Goal: Task Accomplishment & Management: Complete application form

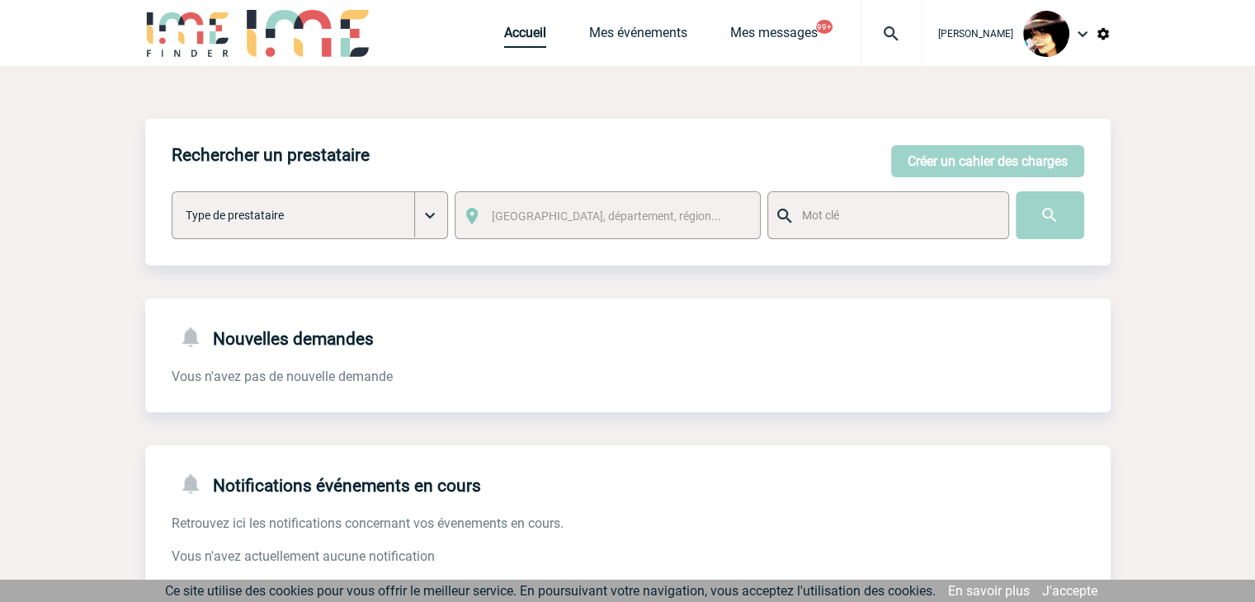
click at [512, 35] on link "Accueil" at bounding box center [525, 36] width 42 height 23
click at [878, 27] on img at bounding box center [890, 34] width 59 height 20
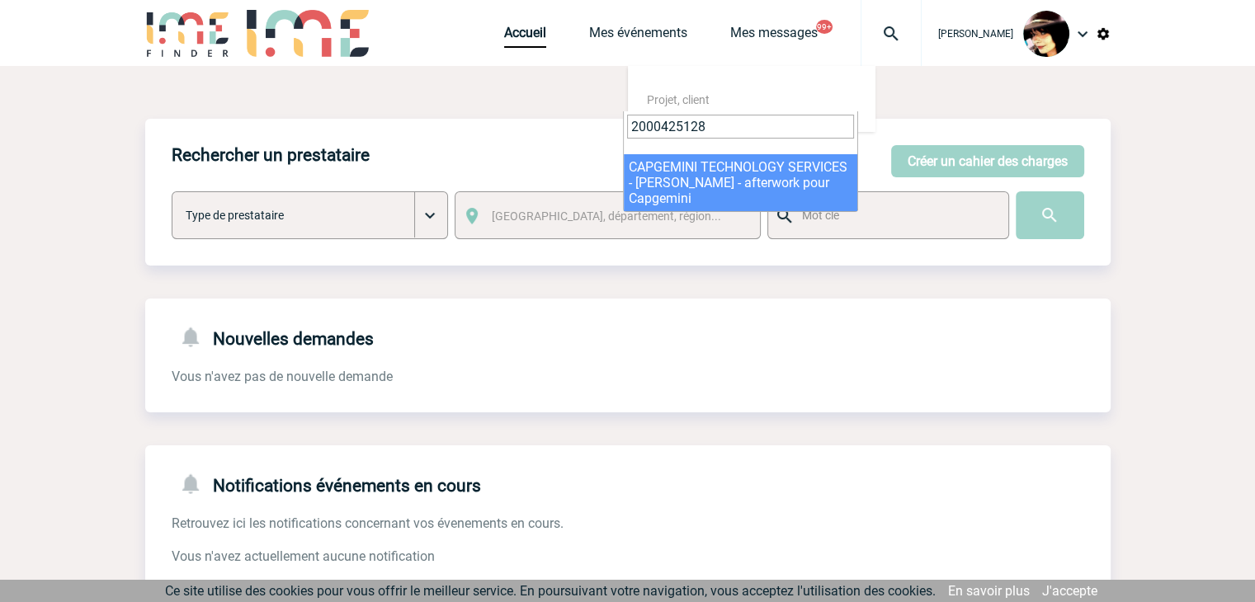
type input "2000425128"
select select "24629"
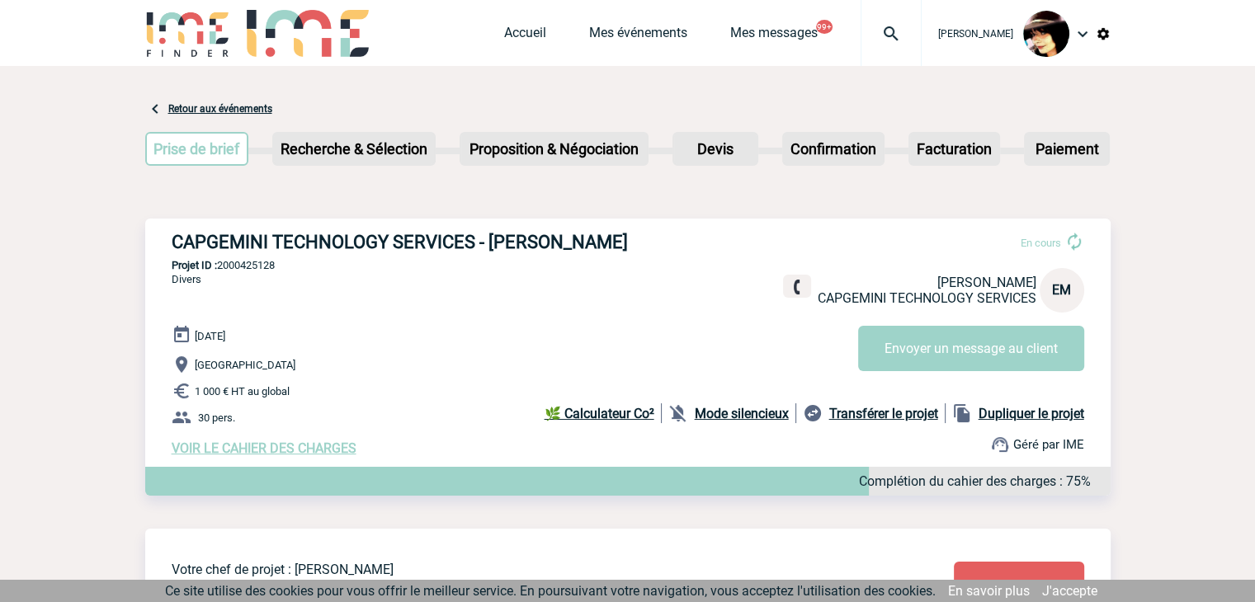
drag, startPoint x: 88, startPoint y: 141, endPoint x: 465, endPoint y: 80, distance: 382.0
drag, startPoint x: 505, startPoint y: 32, endPoint x: 495, endPoint y: 40, distance: 12.4
click at [505, 32] on link "Accueil" at bounding box center [525, 36] width 42 height 23
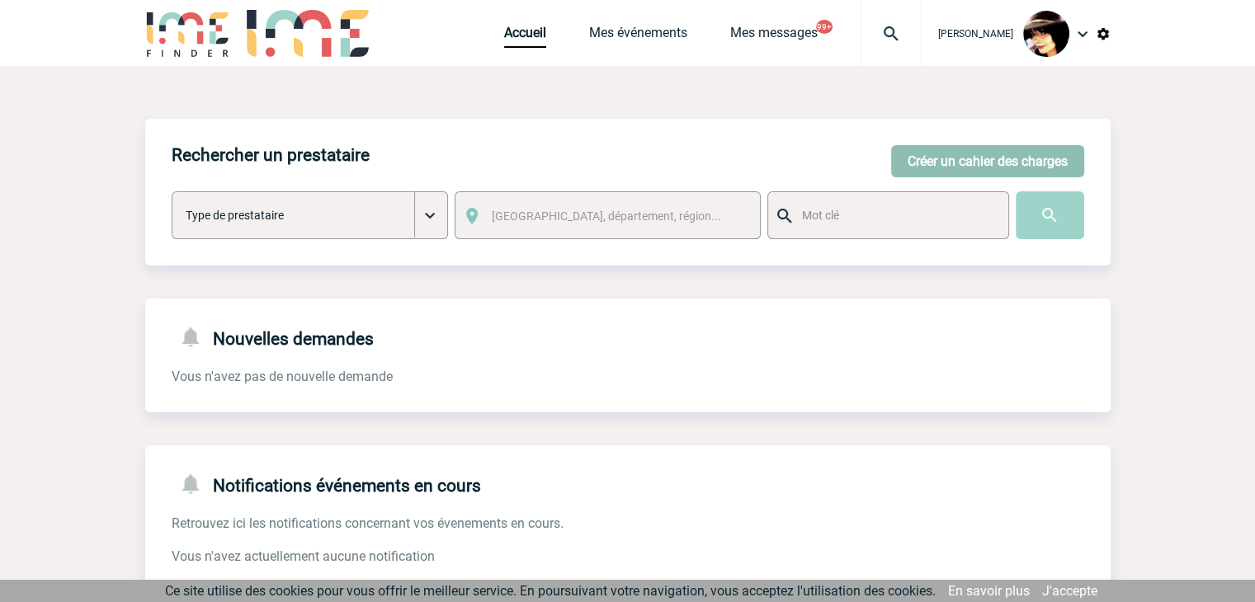
click at [972, 153] on button "Créer un cahier des charges" at bounding box center [987, 161] width 193 height 32
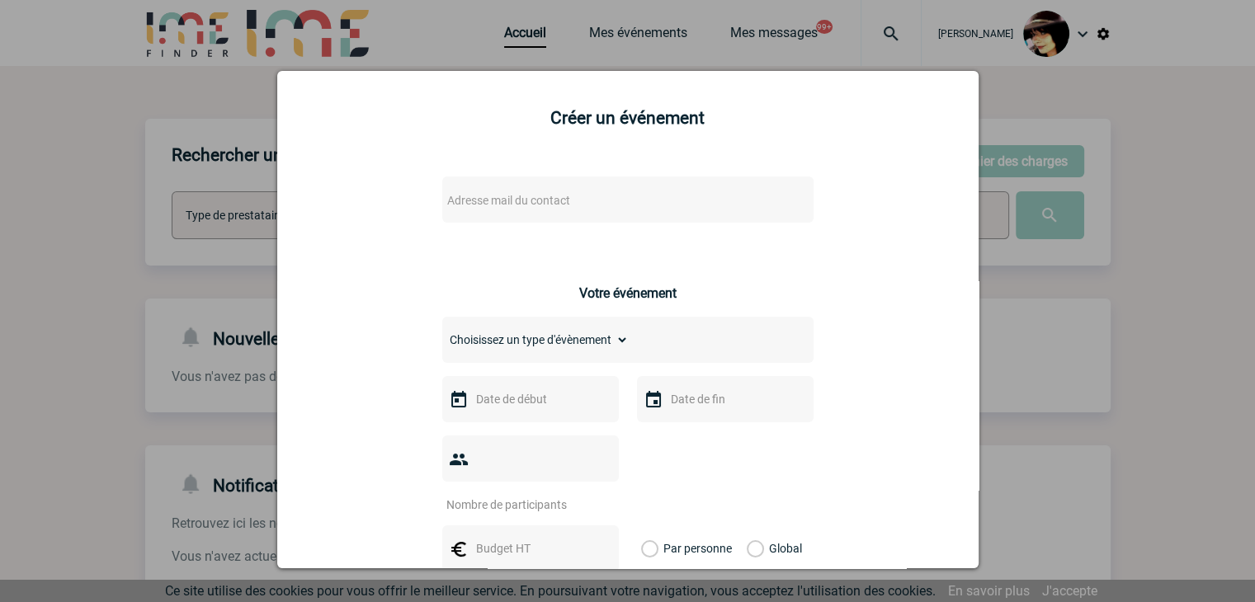
click at [496, 210] on span "Adresse mail du contact" at bounding box center [585, 200] width 289 height 23
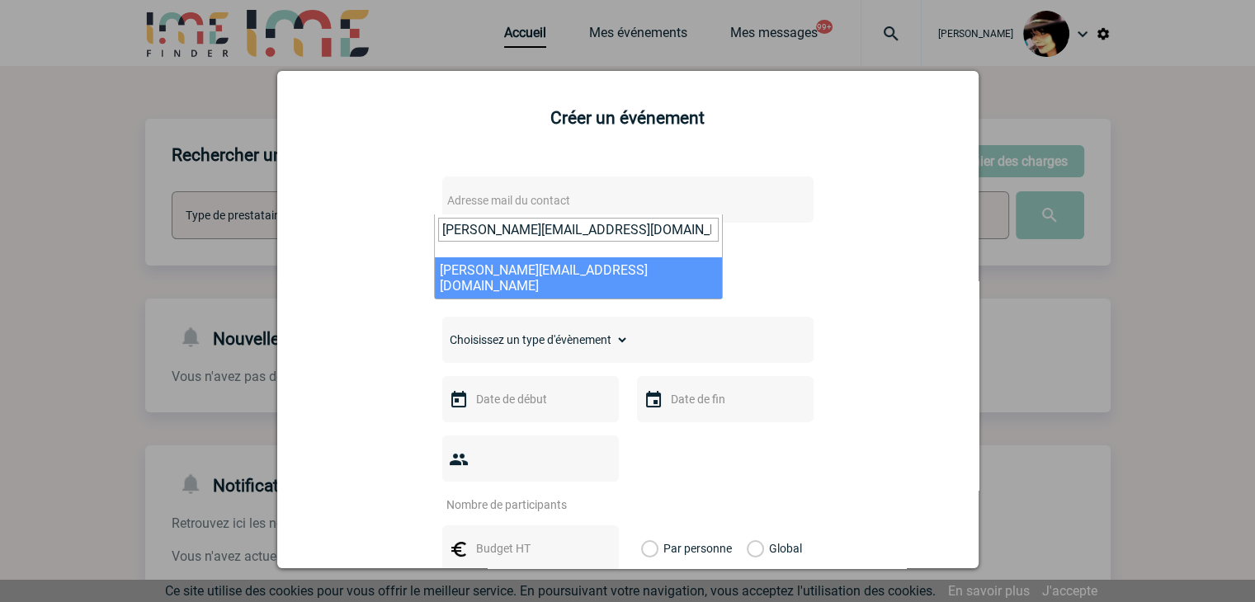
type input "christine.simonin-levis@sanofi.com"
click at [508, 344] on select "Choisissez un type d'évènement Séminaire avec nuitée Séminaire sans nuitée Repa…" at bounding box center [535, 339] width 186 height 23
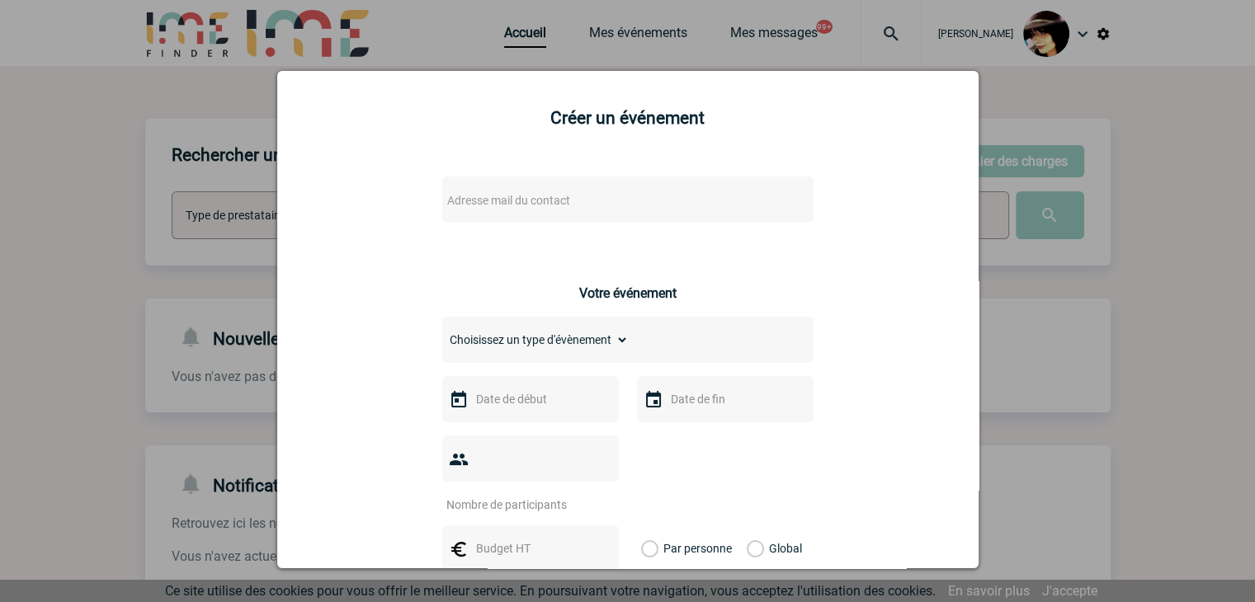
click at [479, 177] on div "Adresse mail du contact Ce contact n'a pas d’entité active dans la plateforme V…" at bounding box center [628, 587] width 660 height 852
click at [474, 194] on span "Adresse mail du contact" at bounding box center [585, 200] width 289 height 23
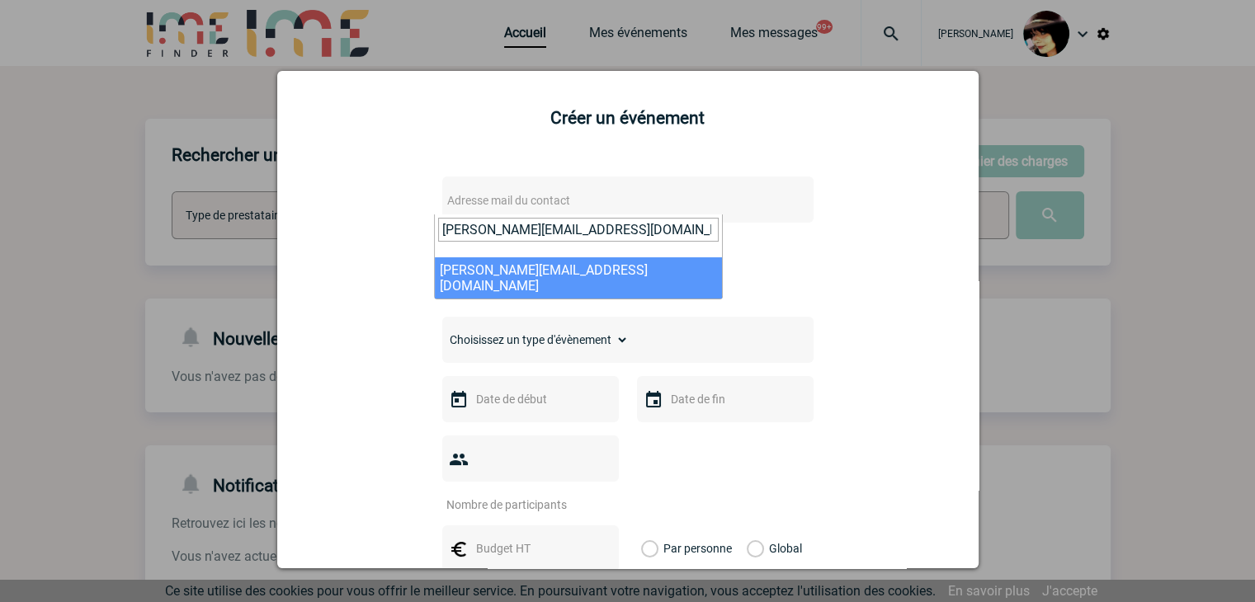
type input "christine.simonin-levis@sanofi.com"
select select "114901"
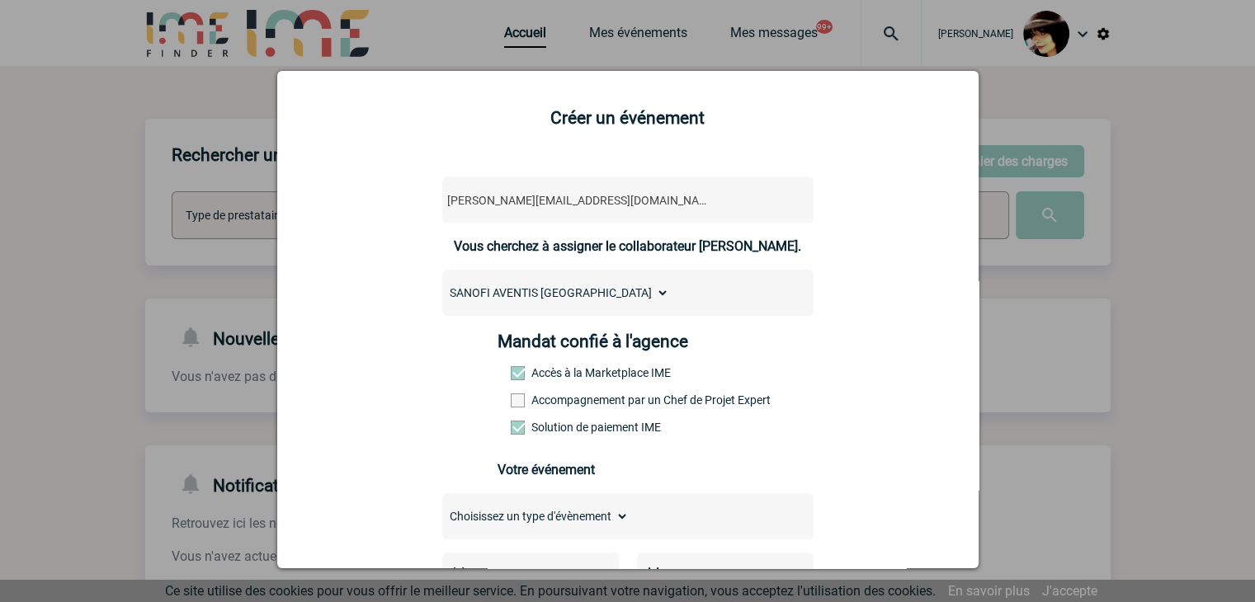
click at [512, 407] on span at bounding box center [518, 401] width 14 height 14
click at [0, 0] on input "Accompagnement par un Chef de Projet Expert" at bounding box center [0, 0] width 0 height 0
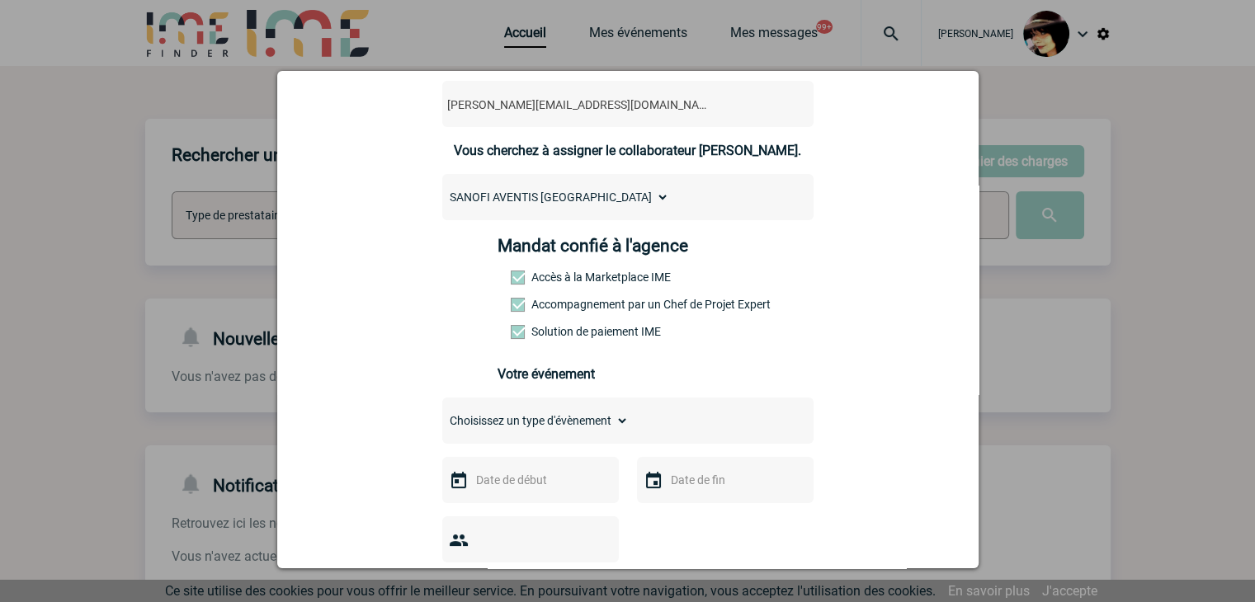
scroll to position [99, 0]
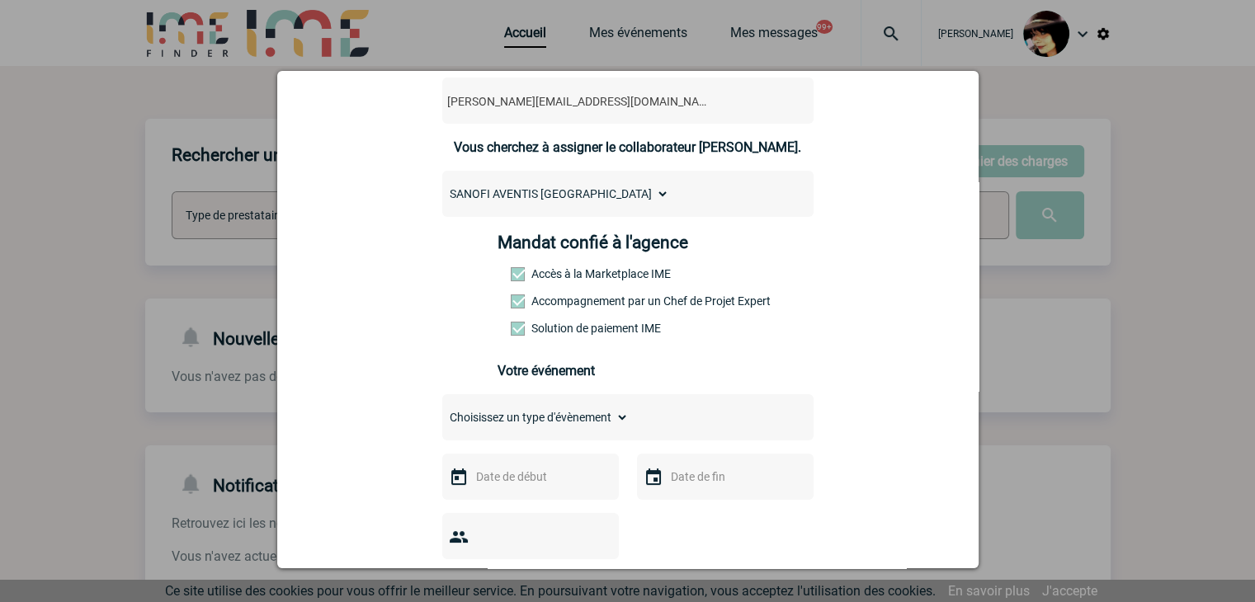
click at [568, 428] on select "Choisissez un type d'évènement Séminaire avec nuitée Séminaire sans nuitée Repa…" at bounding box center [535, 417] width 186 height 23
select select "3"
click at [442, 411] on select "Choisissez un type d'évènement Séminaire avec nuitée Séminaire sans nuitée Repa…" at bounding box center [535, 417] width 186 height 23
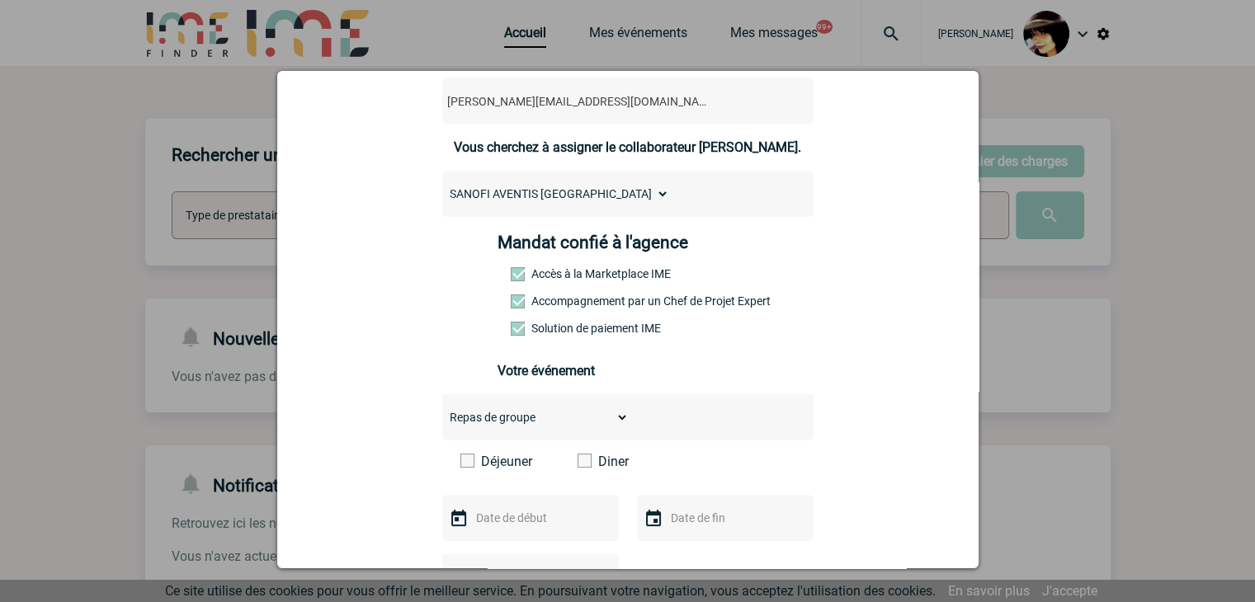
click at [579, 468] on span at bounding box center [585, 461] width 14 height 14
click at [0, 0] on input "Diner" at bounding box center [0, 0] width 0 height 0
click at [867, 496] on div "christine.simonin-levis@sanofi.com christine.simonin-levis@sanofi.com Vous cher…" at bounding box center [628, 596] width 660 height 1069
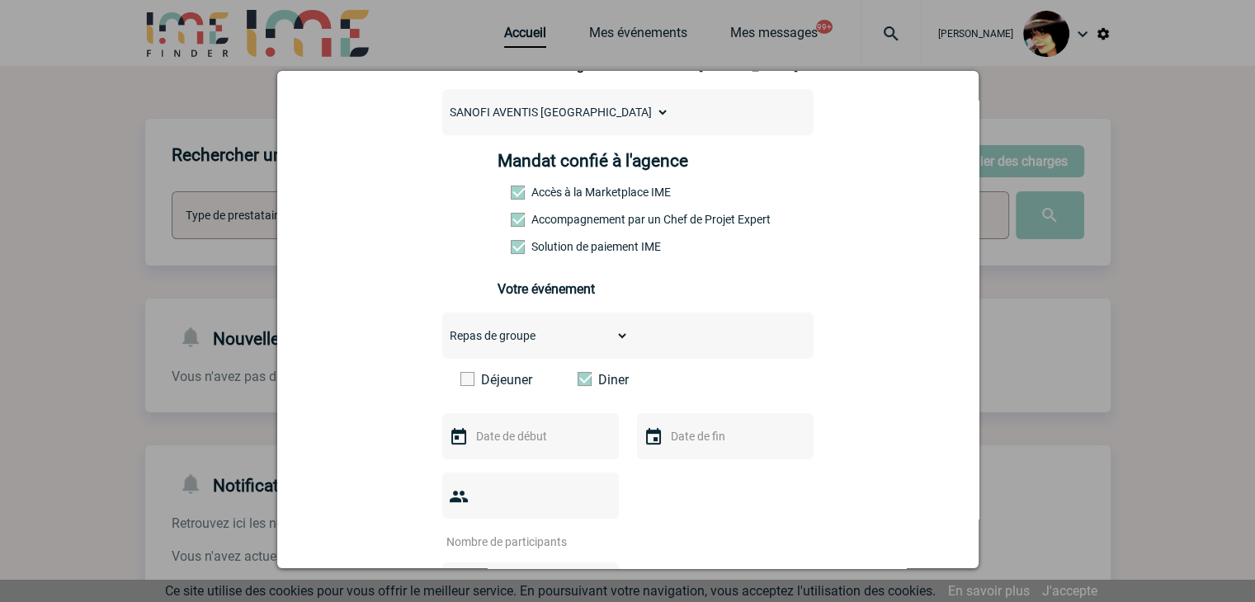
scroll to position [182, 0]
click at [495, 439] on input "text" at bounding box center [529, 435] width 114 height 21
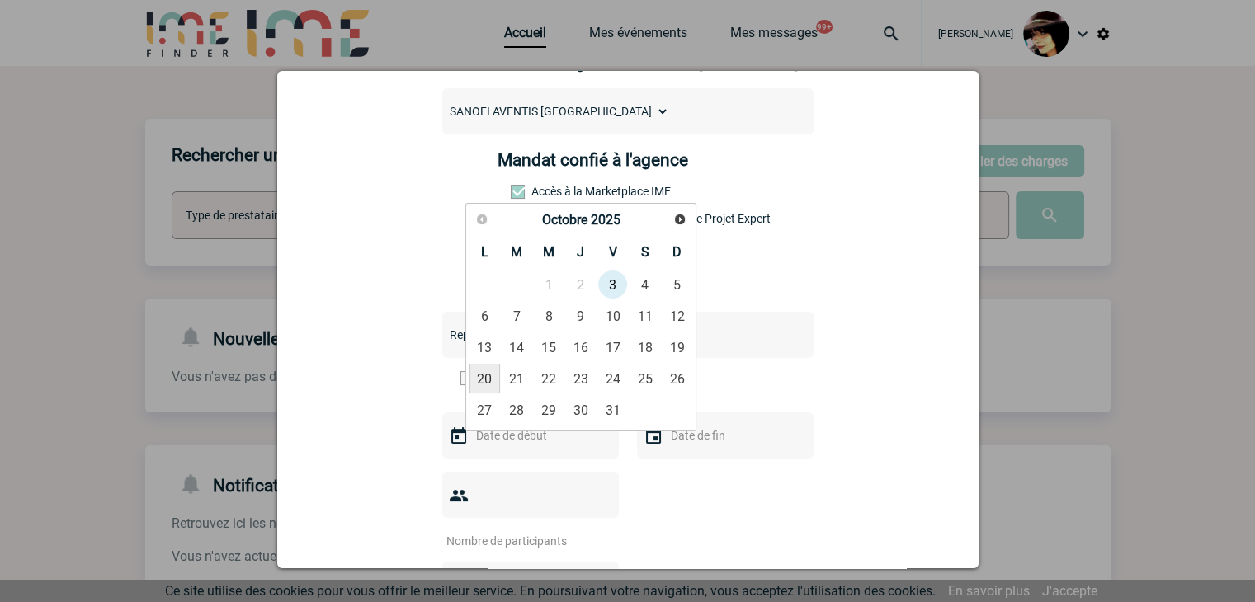
click at [479, 375] on link "20" at bounding box center [485, 379] width 31 height 30
type input "20-10-2025"
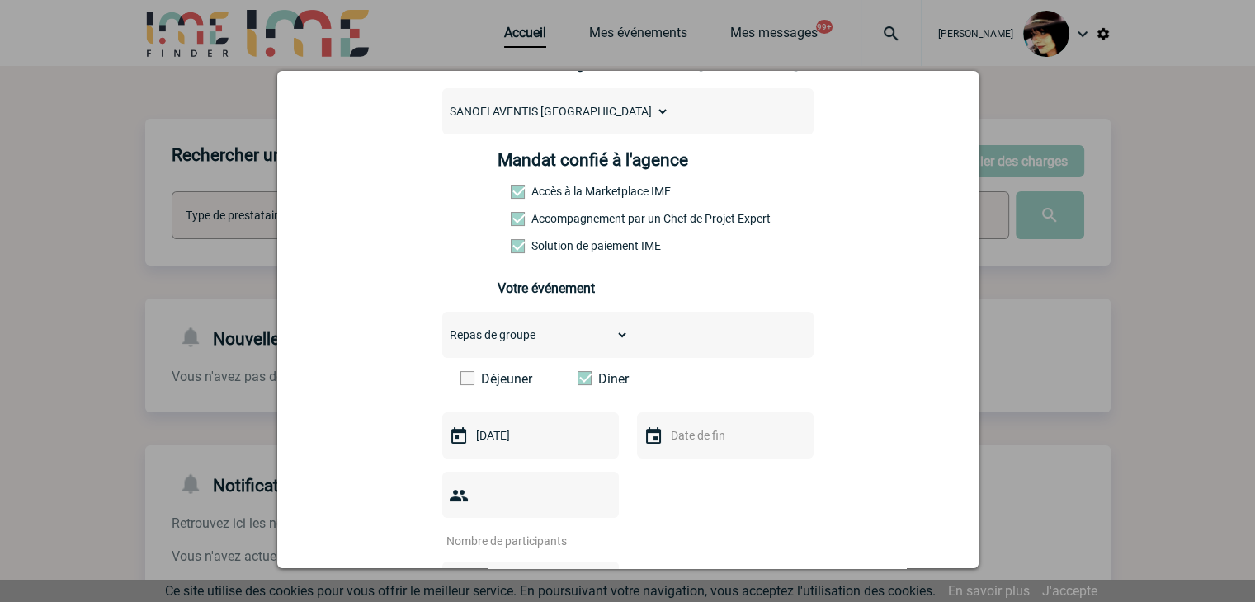
click at [679, 440] on input "text" at bounding box center [724, 435] width 114 height 21
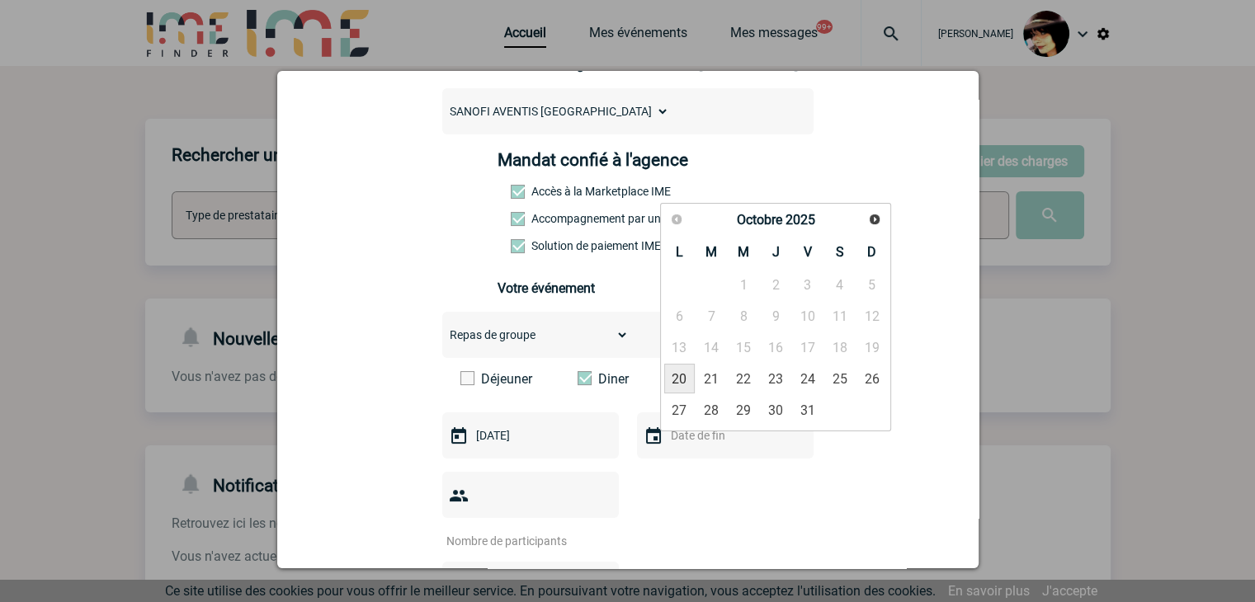
click at [681, 380] on link "20" at bounding box center [679, 379] width 31 height 30
type input "20-10-2025"
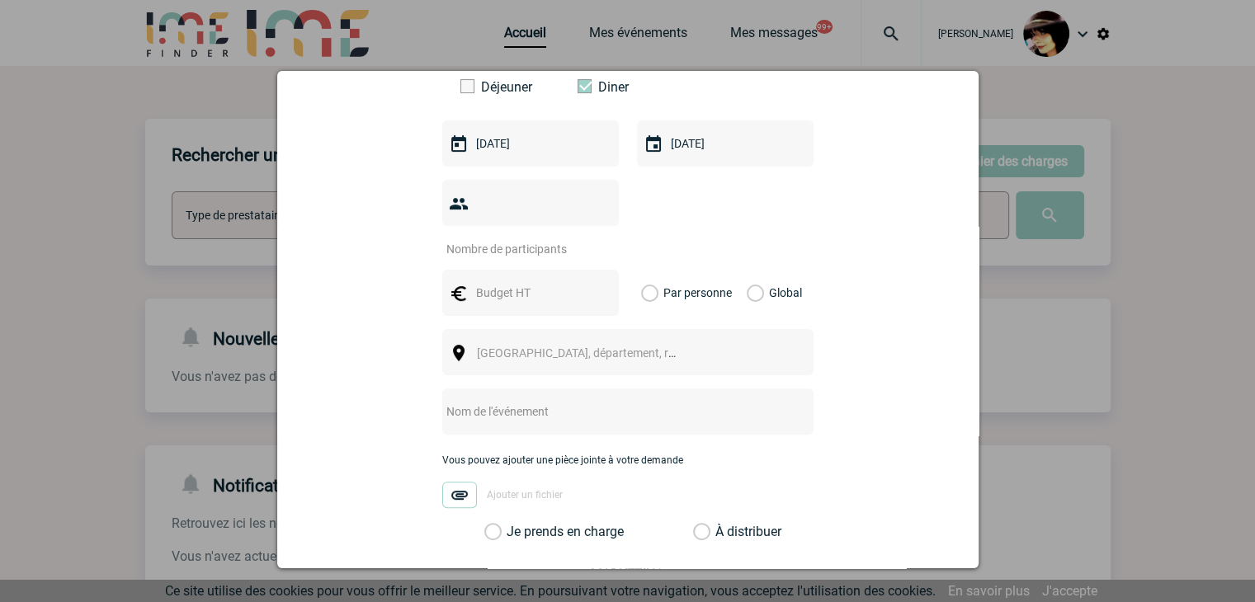
scroll to position [512, 0]
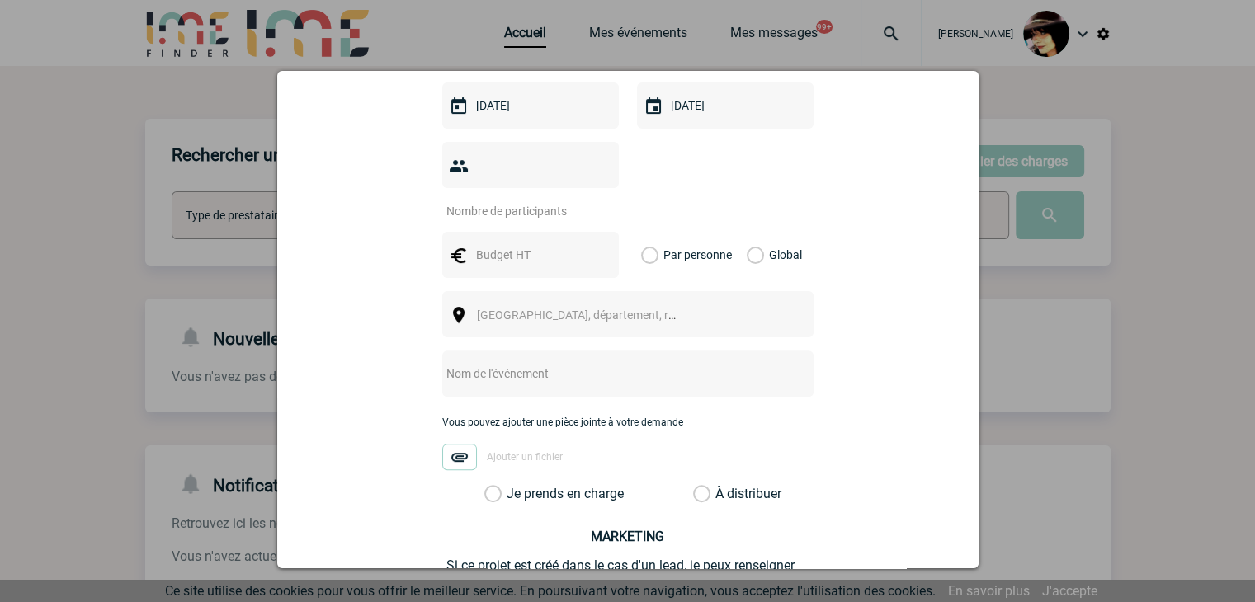
click at [479, 201] on input "number" at bounding box center [519, 211] width 155 height 21
type input "10"
drag, startPoint x: 485, startPoint y: 233, endPoint x: 491, endPoint y: 222, distance: 12.2
click at [485, 244] on input "text" at bounding box center [529, 254] width 114 height 21
type input "700"
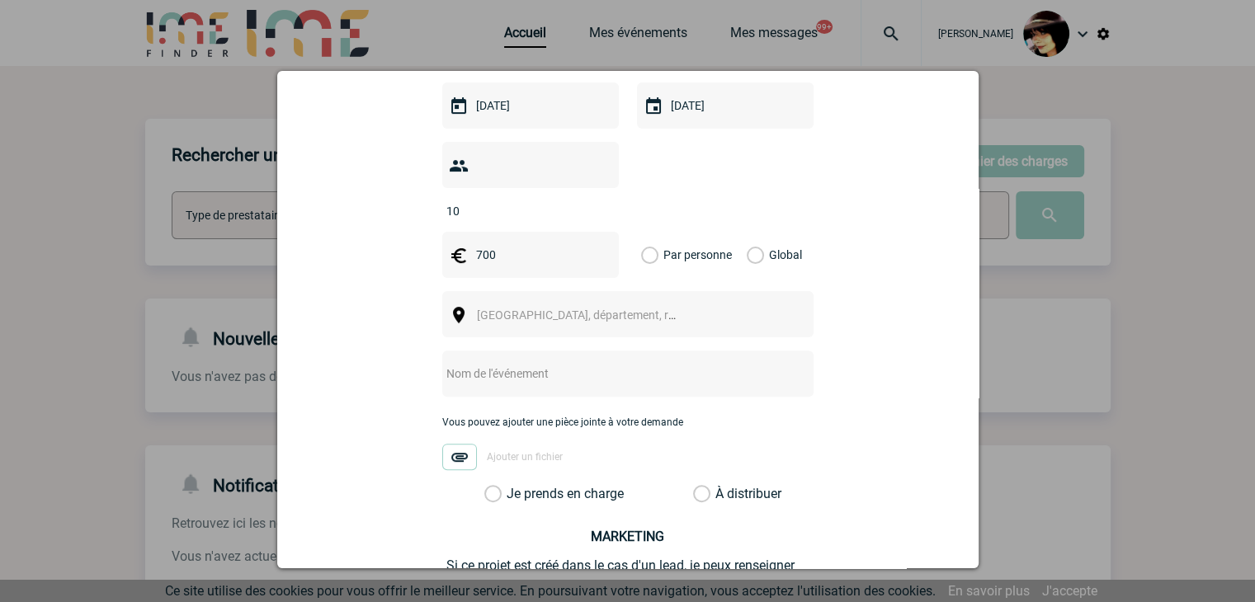
click at [747, 232] on label "Global" at bounding box center [752, 255] width 11 height 46
click at [0, 0] on input "Global" at bounding box center [0, 0] width 0 height 0
click at [523, 309] on span "Ville, département, région..." at bounding box center [591, 315] width 229 height 13
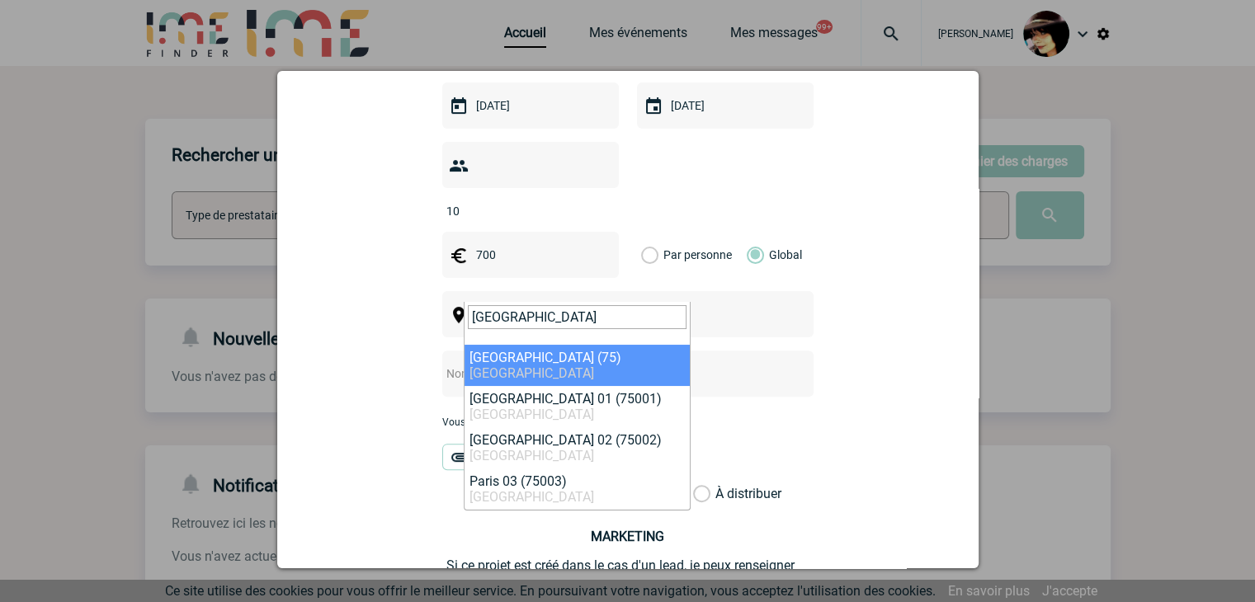
type input "paris"
select select "3"
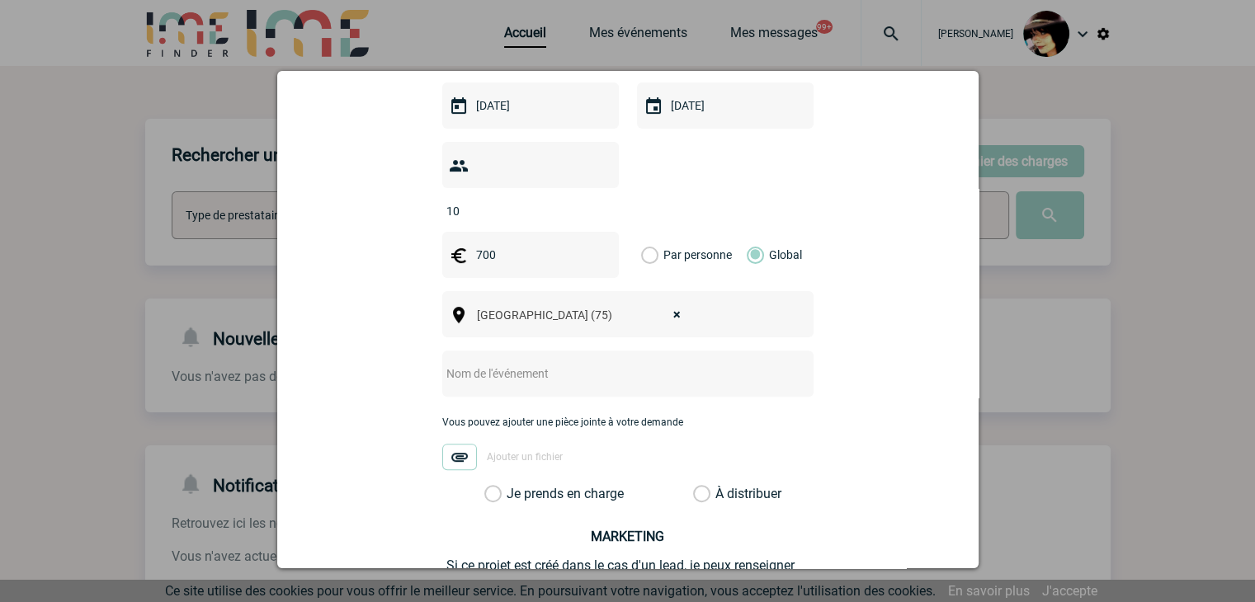
drag, startPoint x: 484, startPoint y: 354, endPoint x: 489, endPoint y: 364, distance: 11.5
click at [484, 363] on input "text" at bounding box center [606, 373] width 328 height 21
type input "Diner Sanofi du 20 Octobre 2025"
drag, startPoint x: 875, startPoint y: 512, endPoint x: 875, endPoint y: 489, distance: 23.1
click at [875, 512] on div "christine.simonin-levis@sanofi.com christine.simonin-levis@sanofi.com Vous cher…" at bounding box center [628, 183] width 660 height 1069
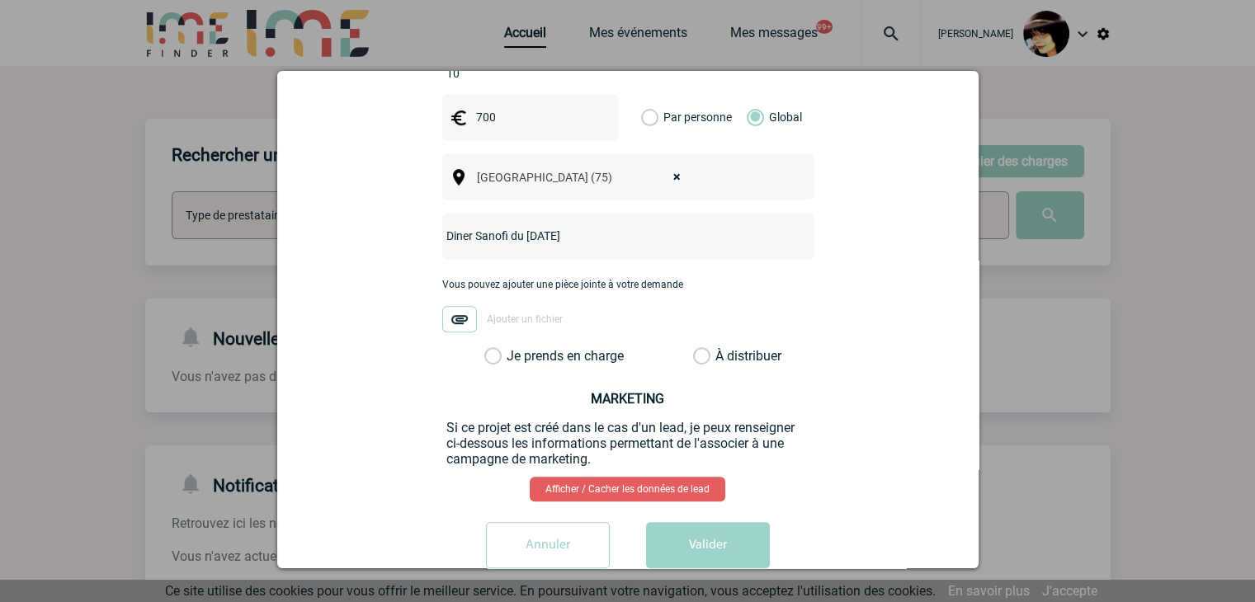
scroll to position [662, 0]
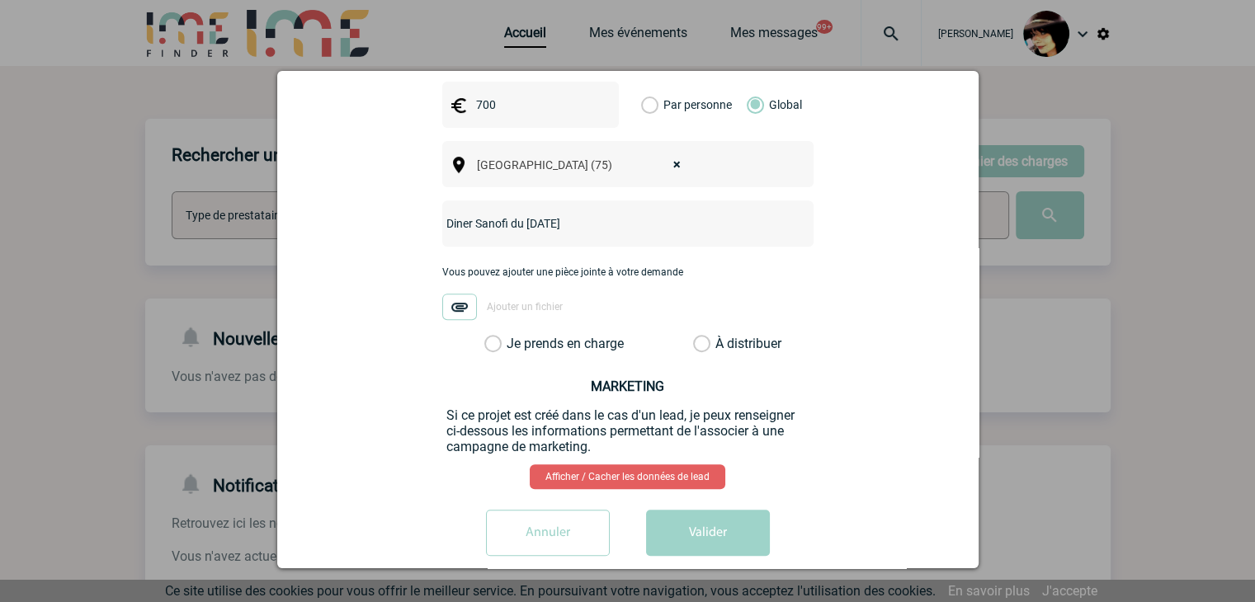
click at [693, 336] on label "À distribuer" at bounding box center [701, 344] width 17 height 17
click at [0, 0] on input "À distribuer" at bounding box center [0, 0] width 0 height 0
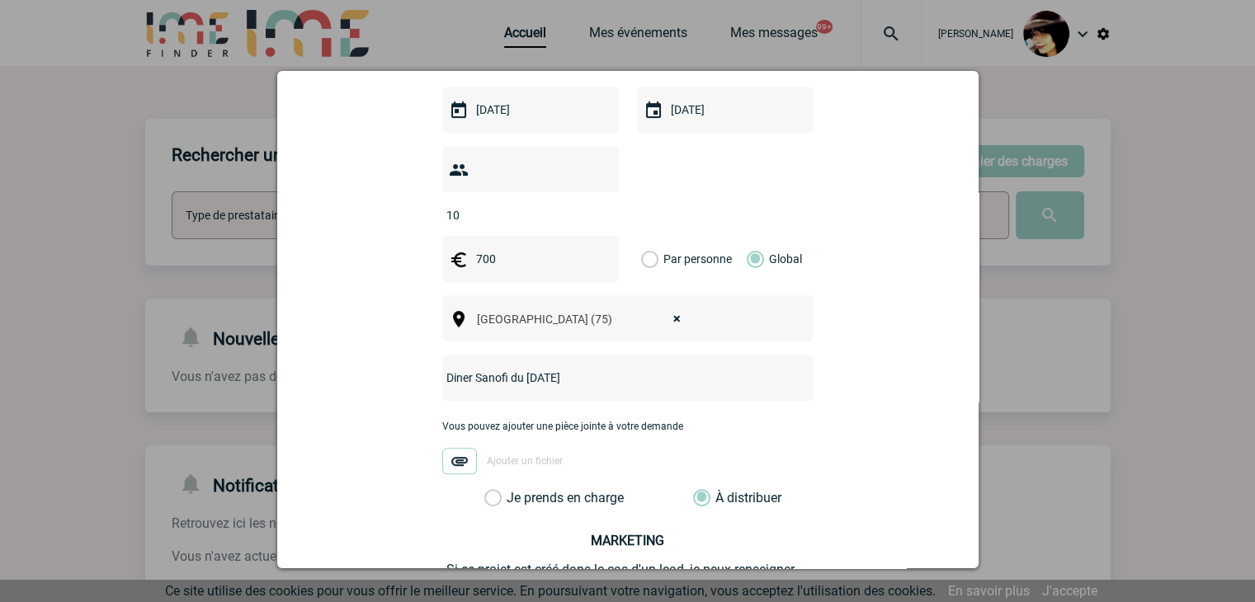
scroll to position [511, 0]
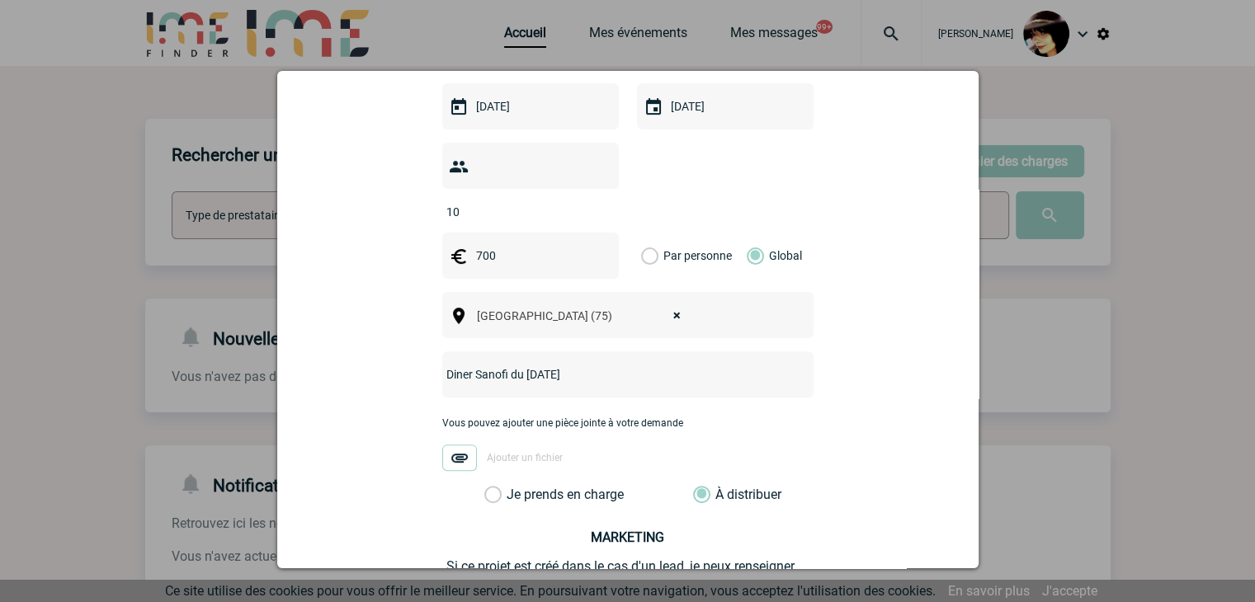
click at [870, 479] on div "christine.simonin-levis@sanofi.com christine.simonin-levis@sanofi.com Vous cher…" at bounding box center [628, 184] width 660 height 1069
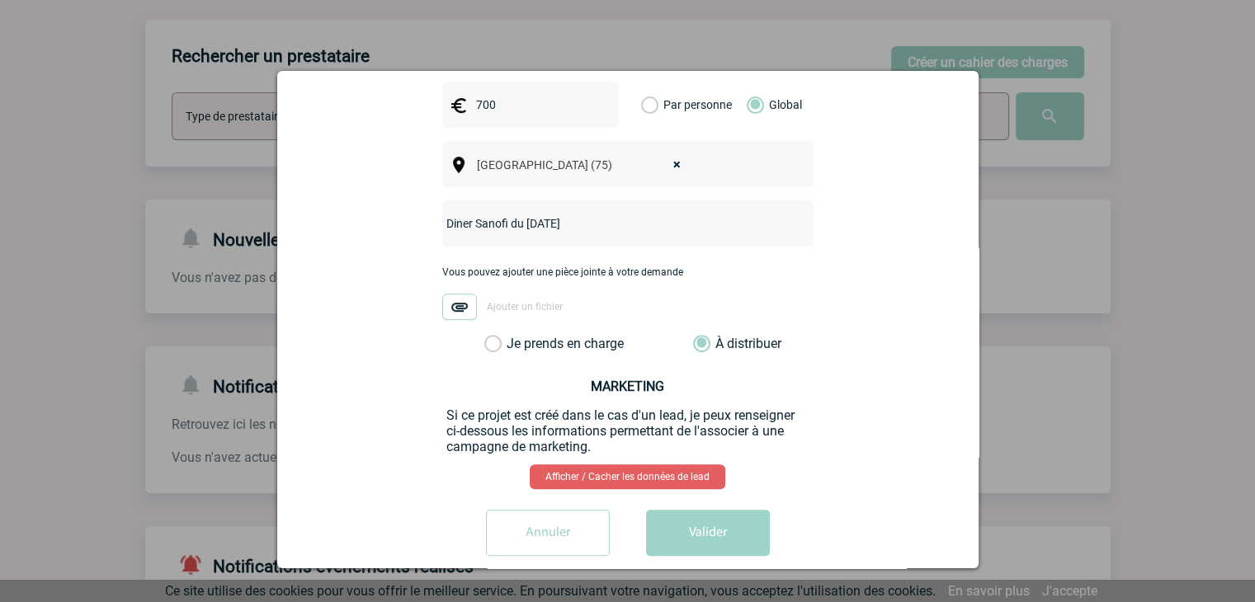
scroll to position [165, 0]
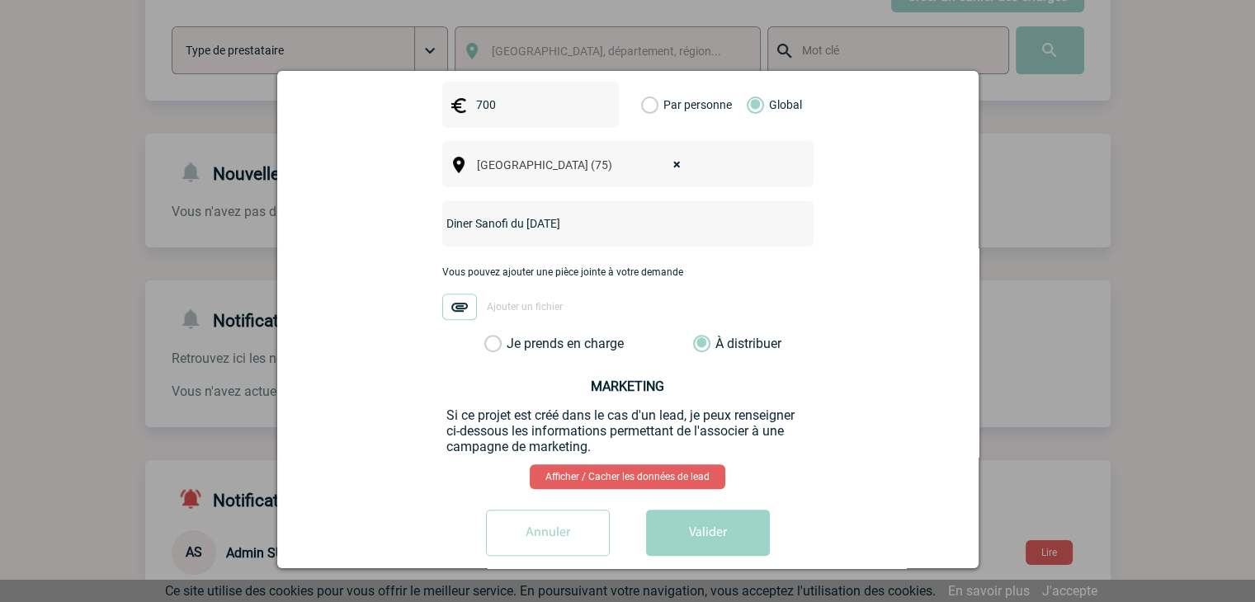
drag, startPoint x: 888, startPoint y: 504, endPoint x: 846, endPoint y: 509, distance: 42.4
click at [887, 510] on div "Annuler Valider" at bounding box center [628, 539] width 660 height 59
click at [696, 516] on button "Valider" at bounding box center [708, 533] width 124 height 46
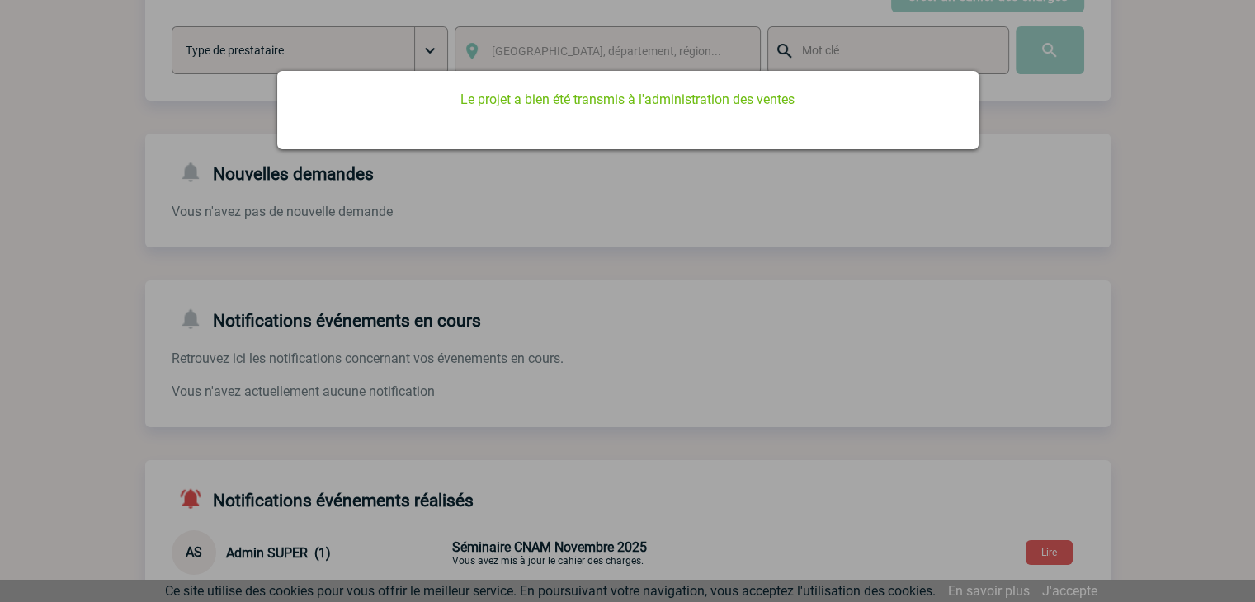
drag, startPoint x: 580, startPoint y: 387, endPoint x: 569, endPoint y: 380, distance: 12.6
click at [578, 386] on div at bounding box center [627, 301] width 1255 height 602
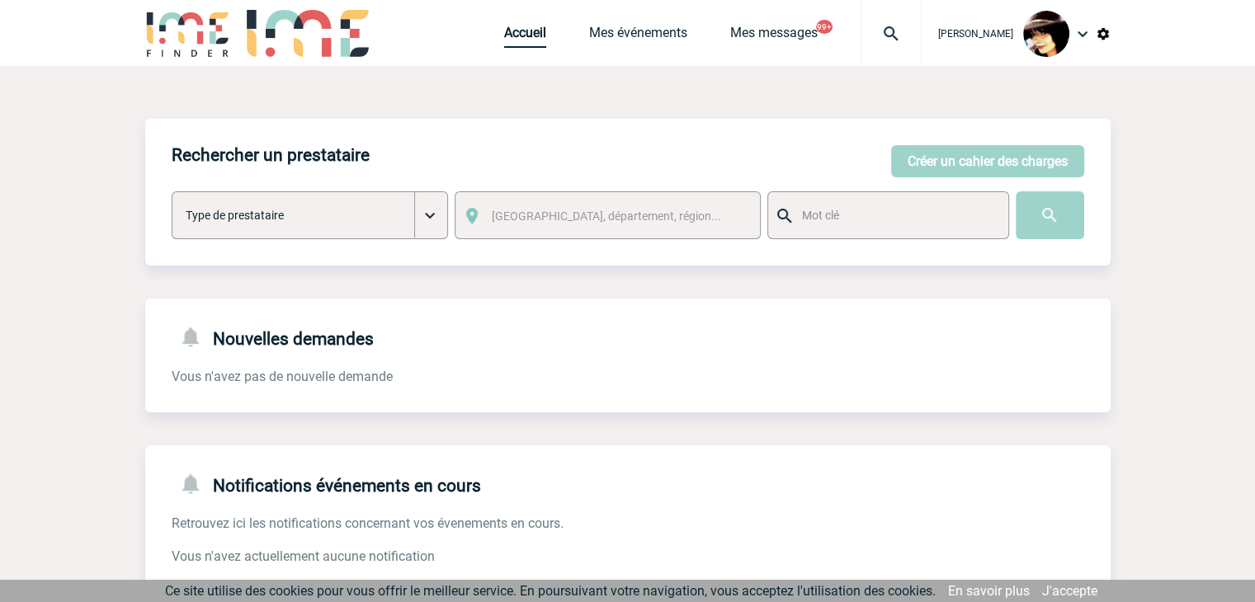
click at [504, 33] on link "Accueil" at bounding box center [525, 36] width 42 height 23
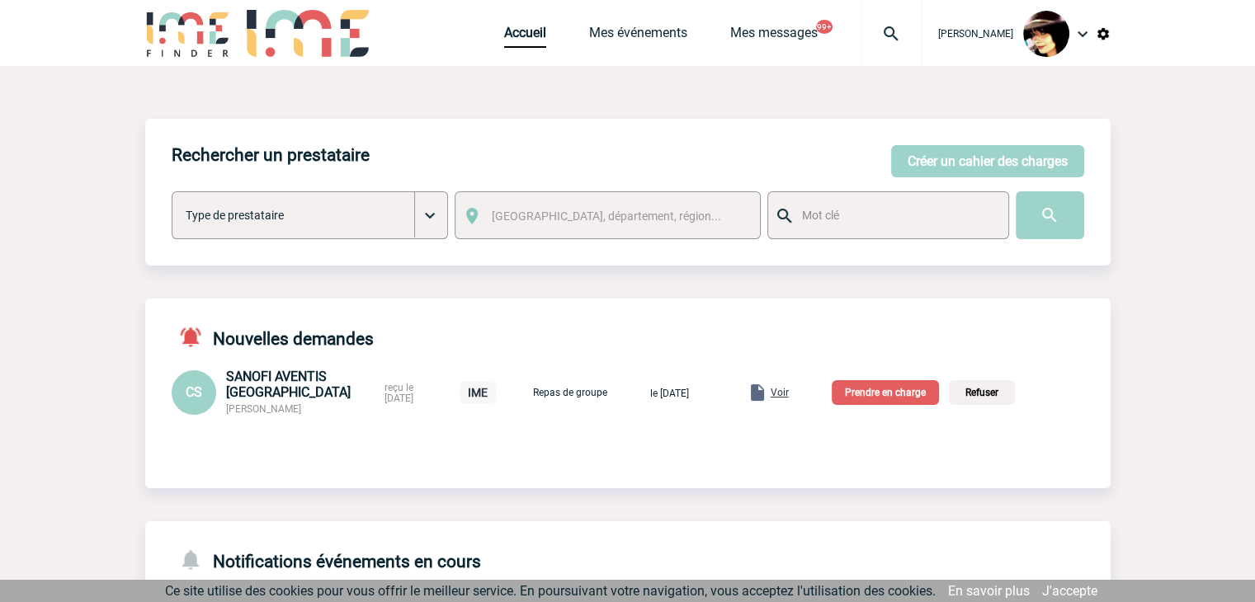
drag, startPoint x: 304, startPoint y: 414, endPoint x: 228, endPoint y: 415, distance: 75.9
click at [228, 415] on div "SANOFI AVENTIS FRANCE [PERSON_NAME]" at bounding box center [300, 392] width 149 height 47
copy span "[PERSON_NAME]"
click at [792, 390] on link "Voir" at bounding box center [750, 392] width 84 height 16
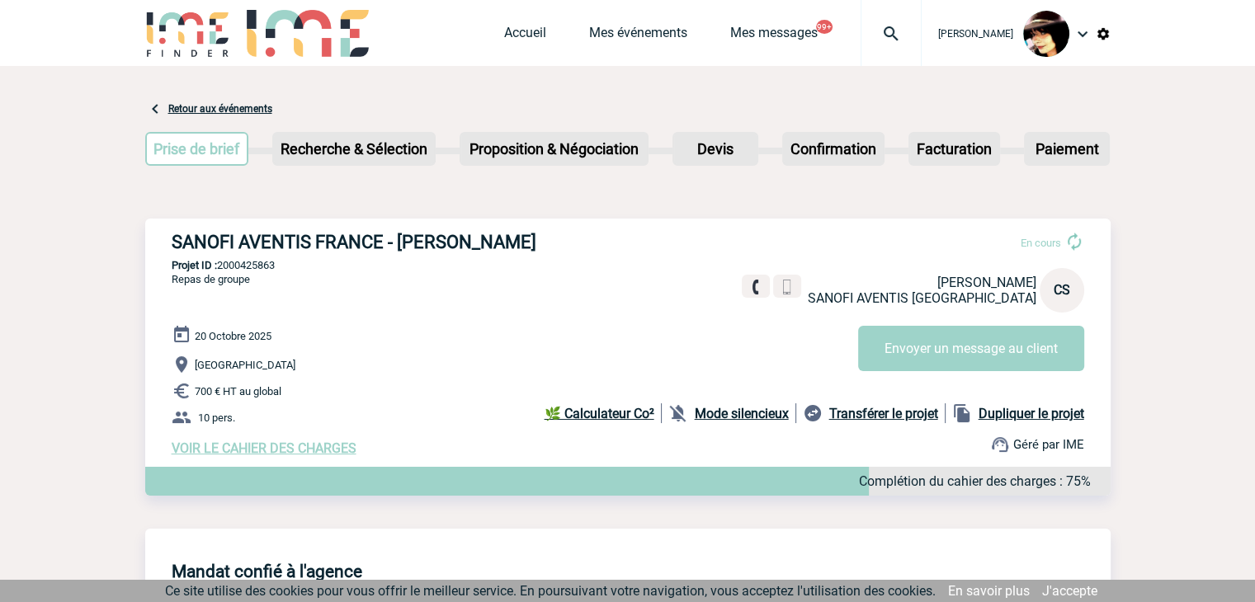
click at [839, 525] on div "SANOFI AVENTIS FRANCE - Christine SIMONIN LEVIS En cours Christine SIMONIN LEVI…" at bounding box center [627, 374] width 965 height 310
click at [504, 26] on link "Accueil" at bounding box center [525, 36] width 42 height 23
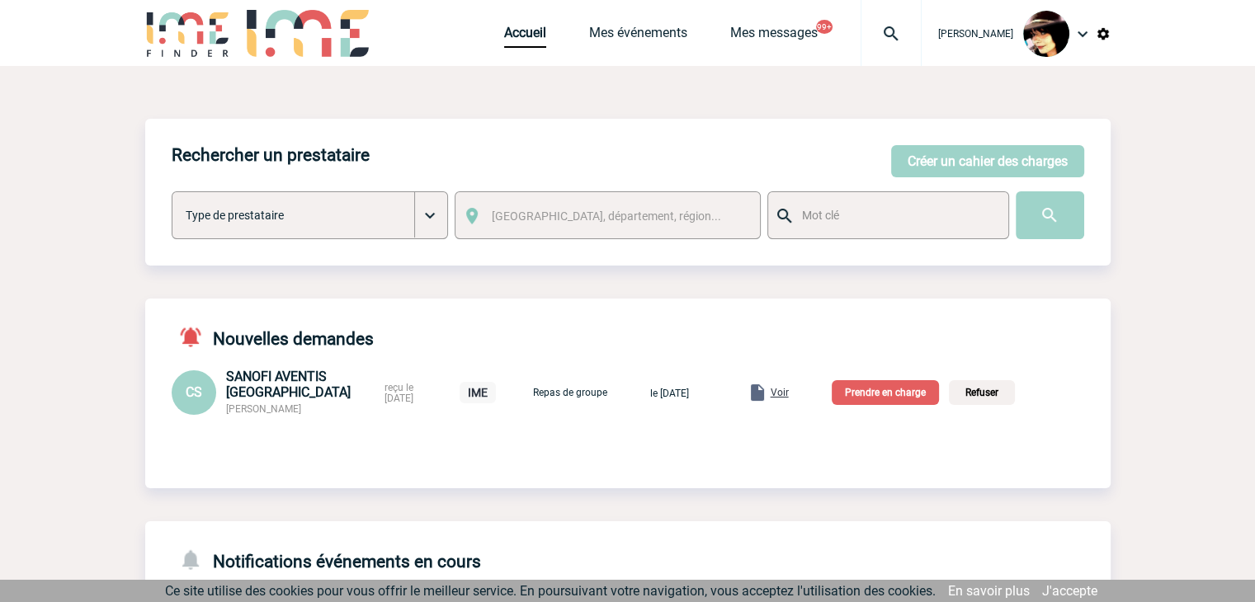
click at [898, 402] on p "Prendre en charge" at bounding box center [885, 392] width 107 height 25
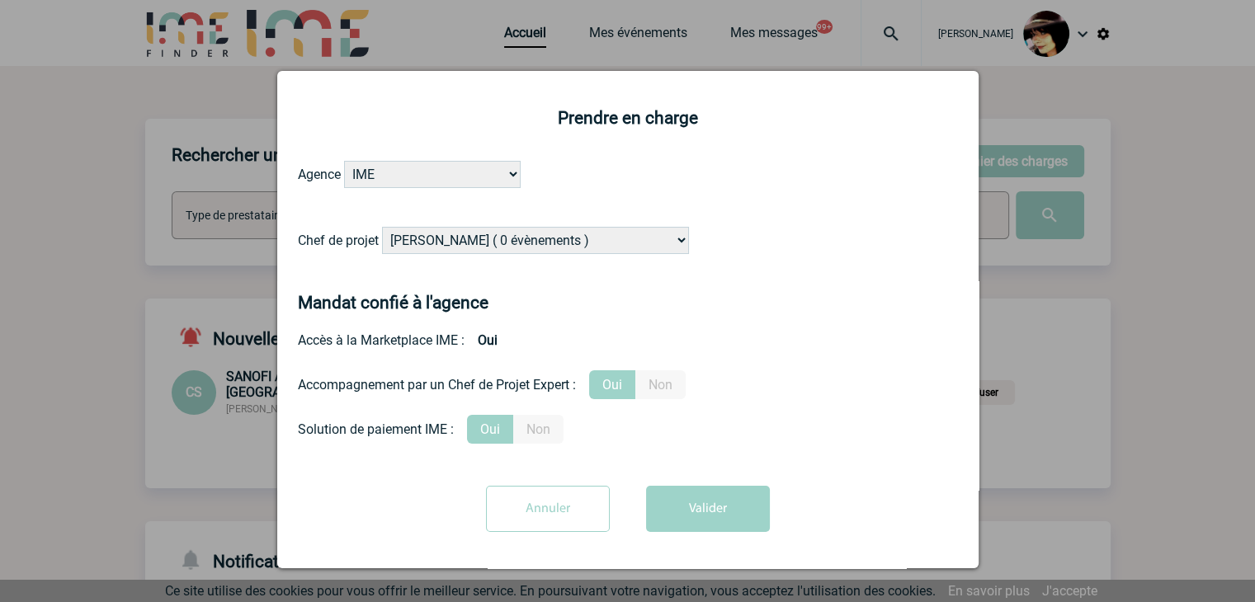
click at [513, 243] on select "Alizée VERLAGUET ( 0 évènements ) Anne-Françoise BONHOMME ( 192 évènements ) An…" at bounding box center [535, 240] width 307 height 27
select select "132114"
click at [528, 236] on select "Alizée VERLAGUET ( 0 évènements ) Anne-Françoise BONHOMME ( 192 évènements ) An…" at bounding box center [535, 240] width 307 height 27
click at [700, 520] on button "Valider" at bounding box center [708, 509] width 124 height 46
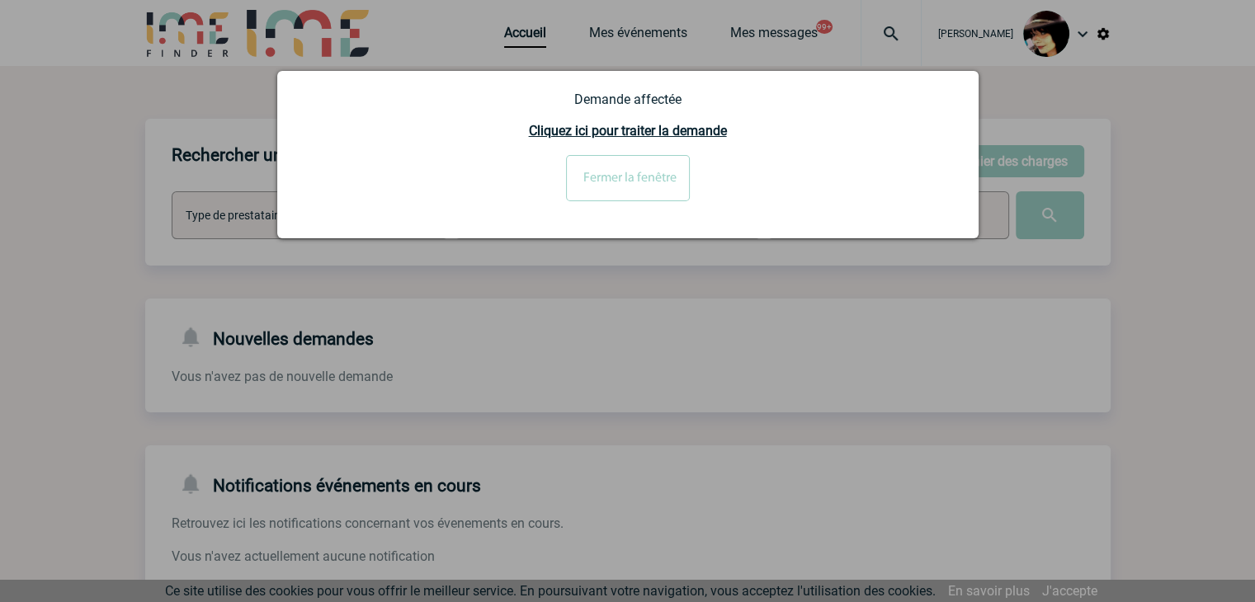
drag, startPoint x: 632, startPoint y: 182, endPoint x: 652, endPoint y: 172, distance: 22.5
click at [632, 182] on input "Fermer la fenêtre" at bounding box center [628, 178] width 124 height 46
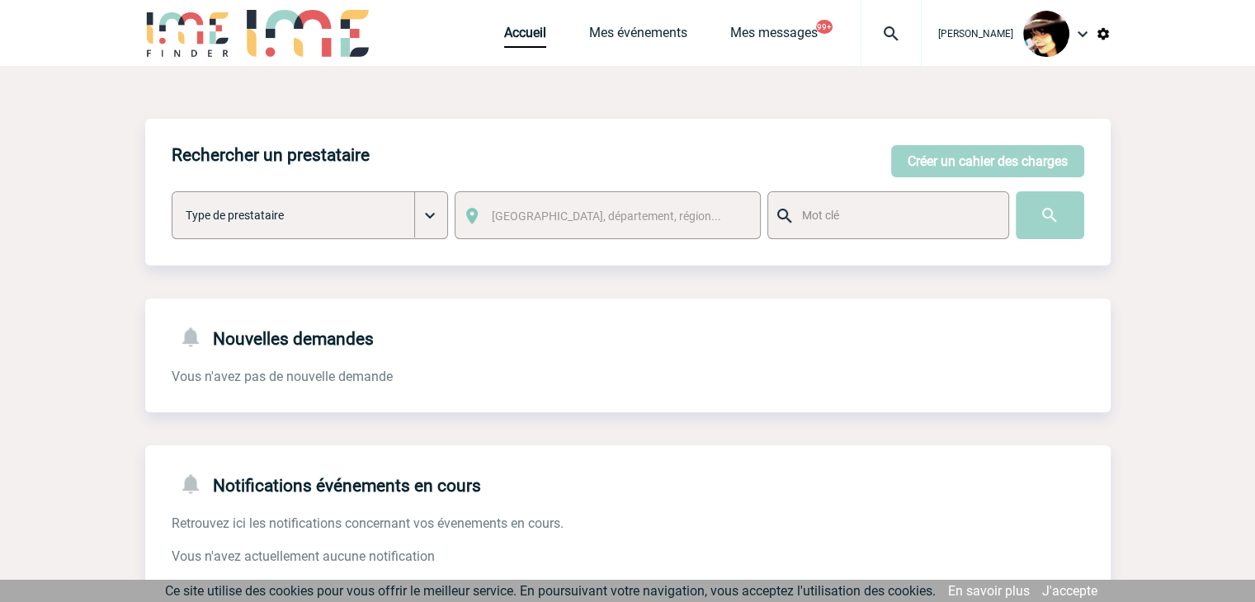
click at [875, 36] on img at bounding box center [890, 34] width 59 height 20
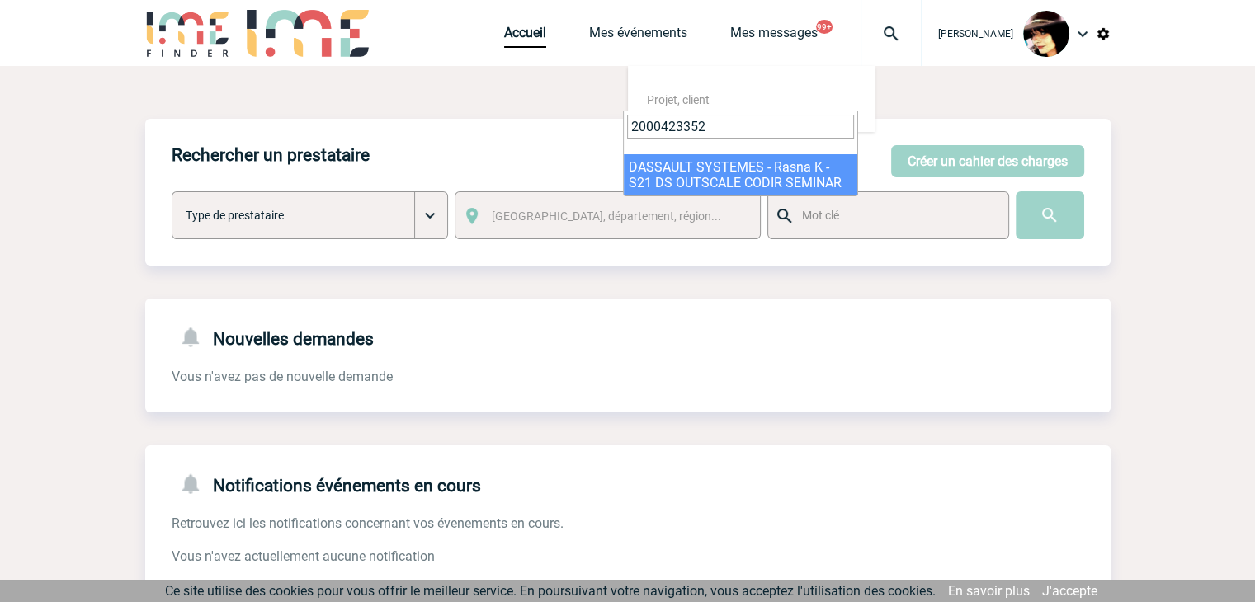
type input "2000423352"
select select "22853"
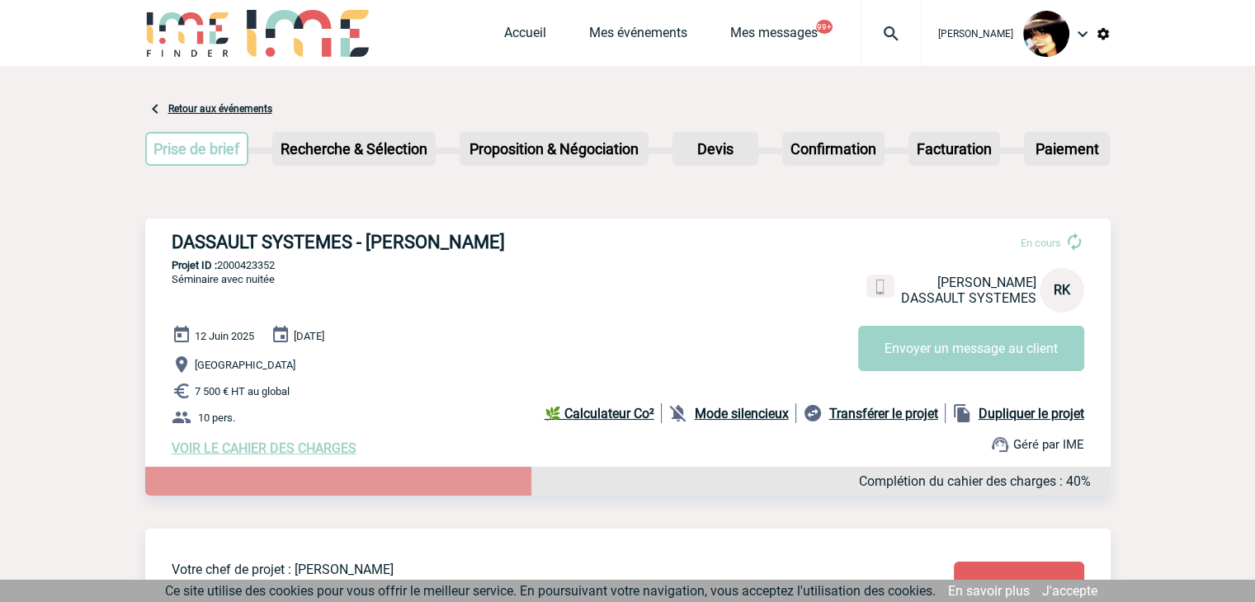
click at [871, 31] on img at bounding box center [890, 34] width 59 height 20
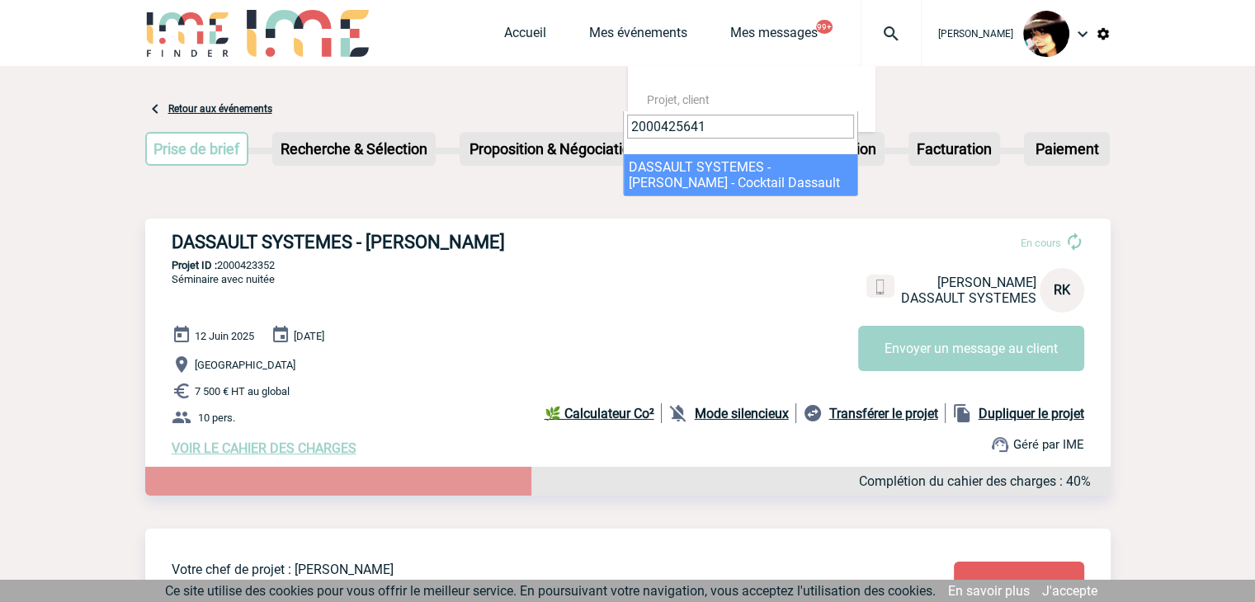
type input "2000425641"
select select "25142"
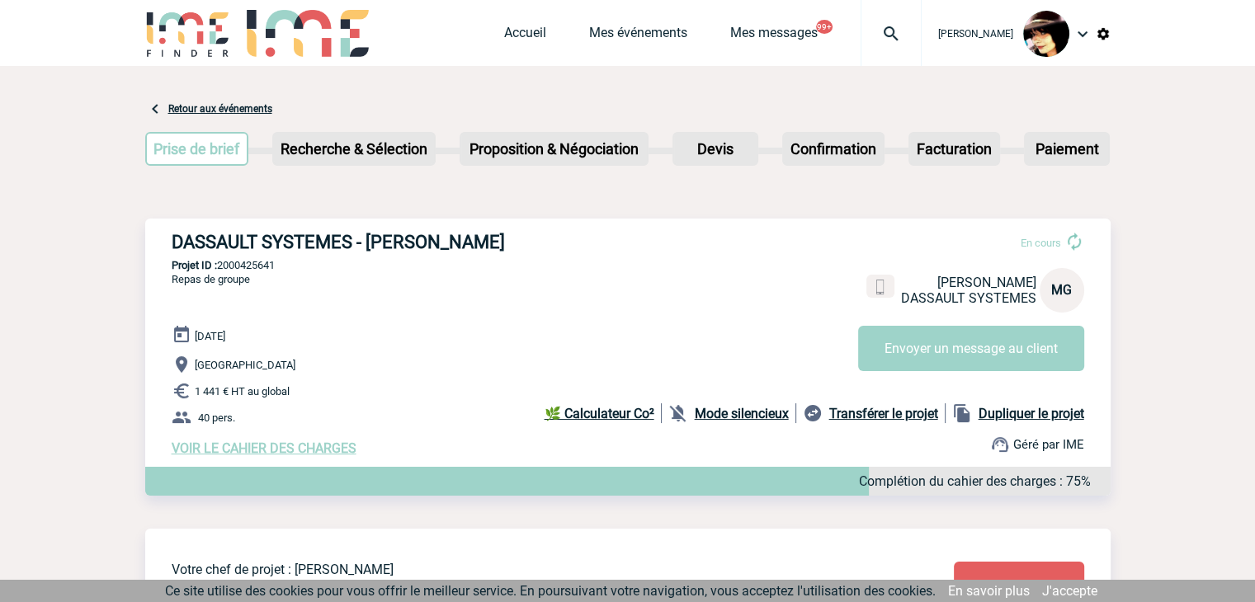
click at [874, 31] on img at bounding box center [890, 34] width 59 height 20
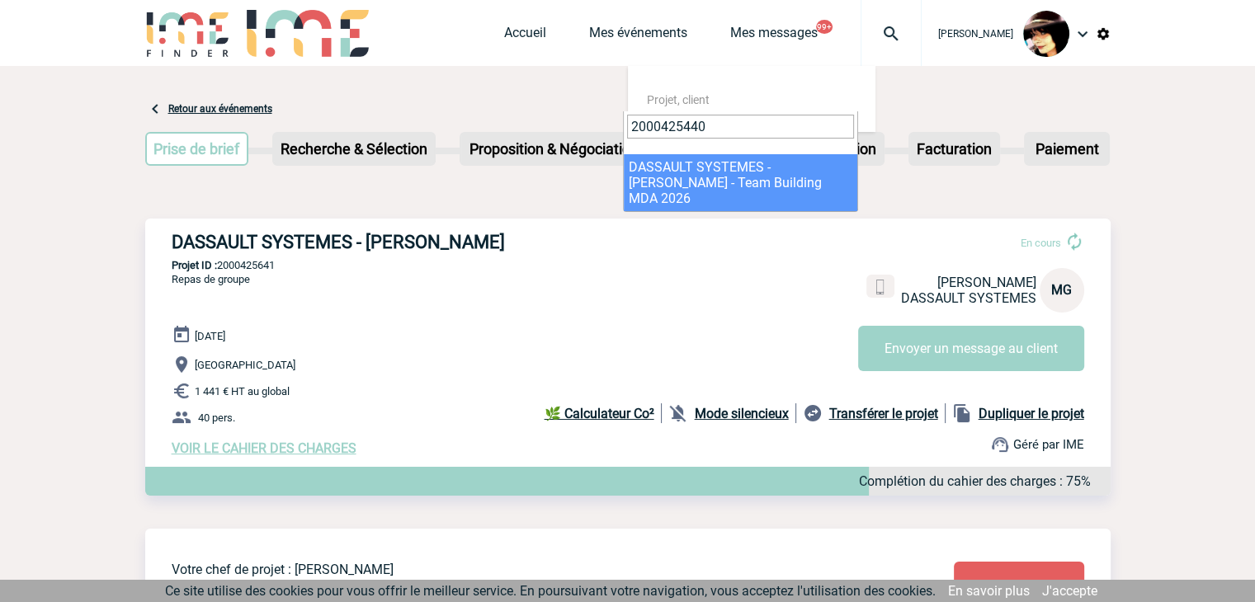
type input "2000425440"
select select "24941"
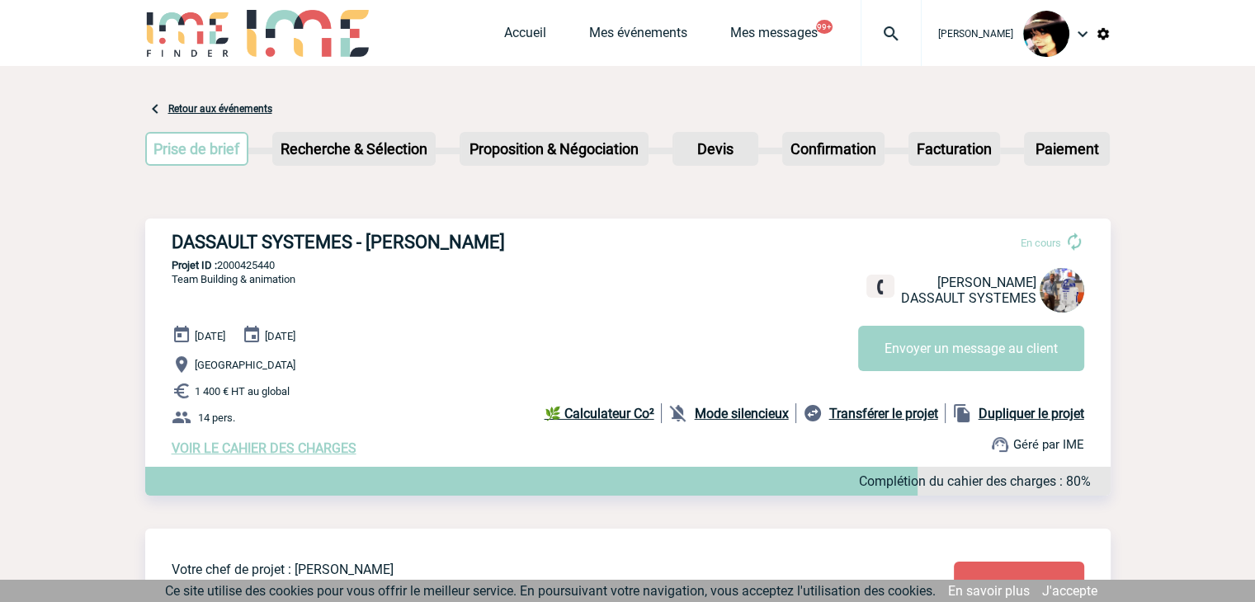
click at [514, 21] on div "Accueil Mes événements Mes messages 99+ Projet, client Projet, client" at bounding box center [713, 33] width 418 height 66
click at [514, 23] on div "Accueil Mes événements Mes messages 99+ Projet, client Projet, client" at bounding box center [713, 33] width 418 height 66
click at [514, 34] on link "Accueil" at bounding box center [525, 36] width 42 height 23
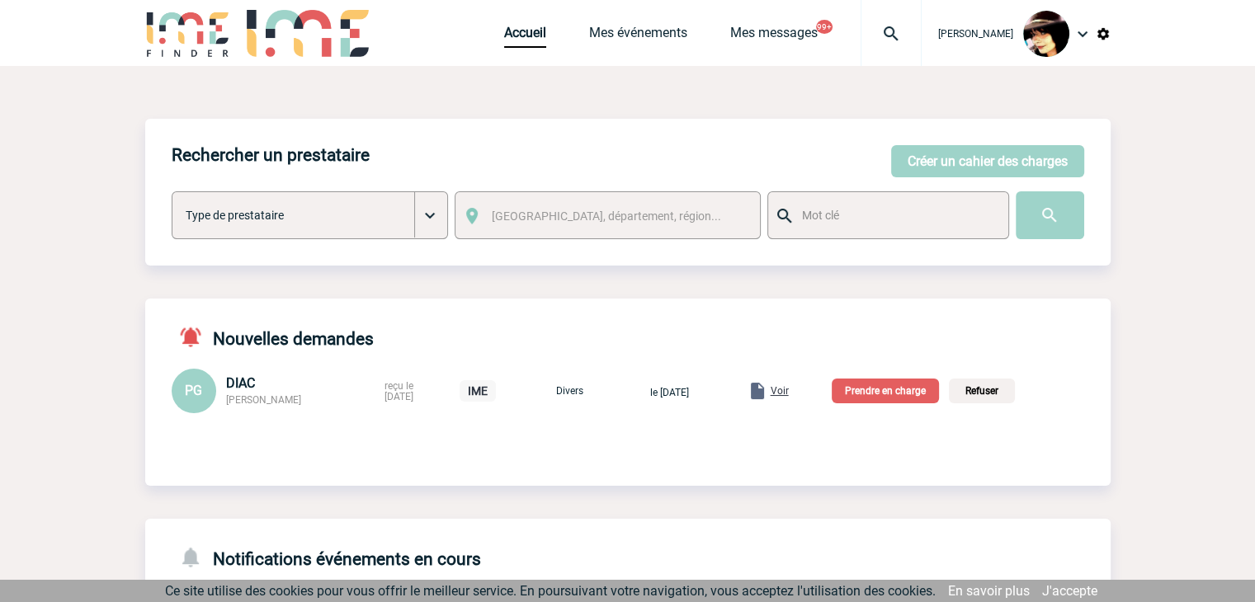
click at [789, 394] on span "Voir" at bounding box center [780, 391] width 18 height 12
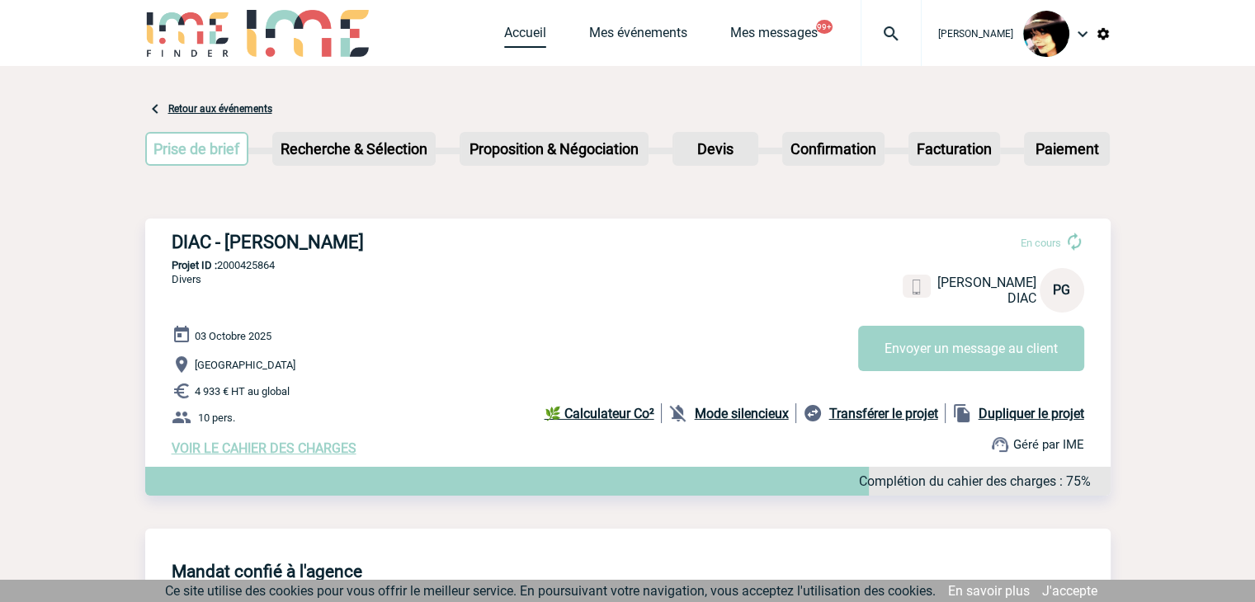
click at [504, 30] on link "Accueil" at bounding box center [525, 36] width 42 height 23
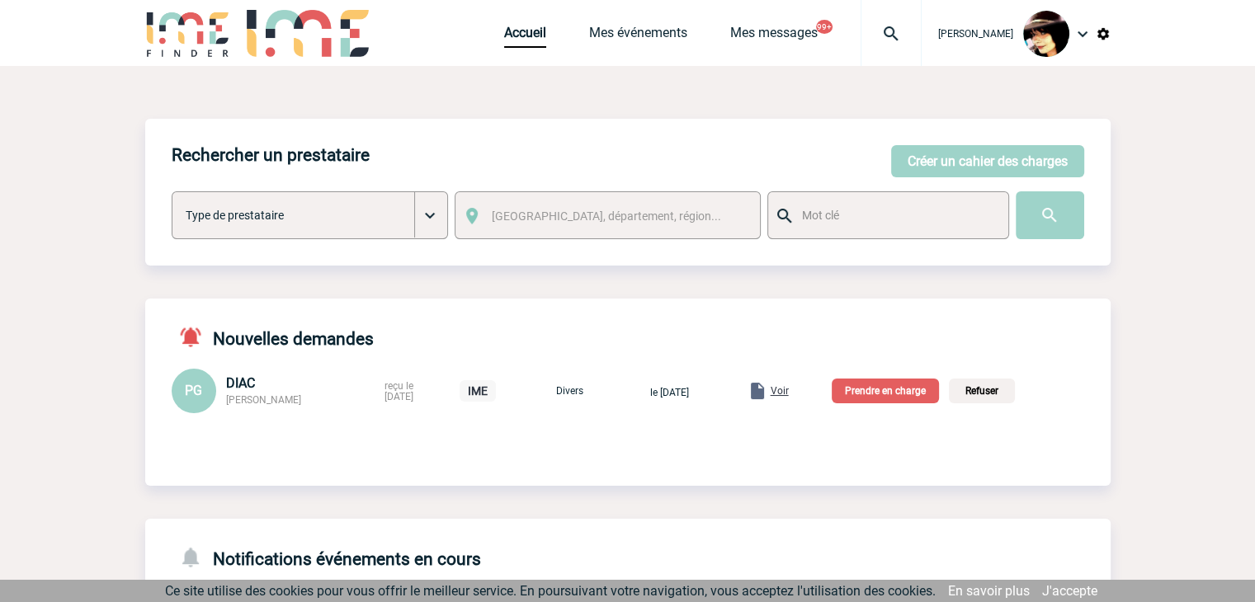
click at [881, 385] on p "Prendre en charge" at bounding box center [885, 391] width 107 height 25
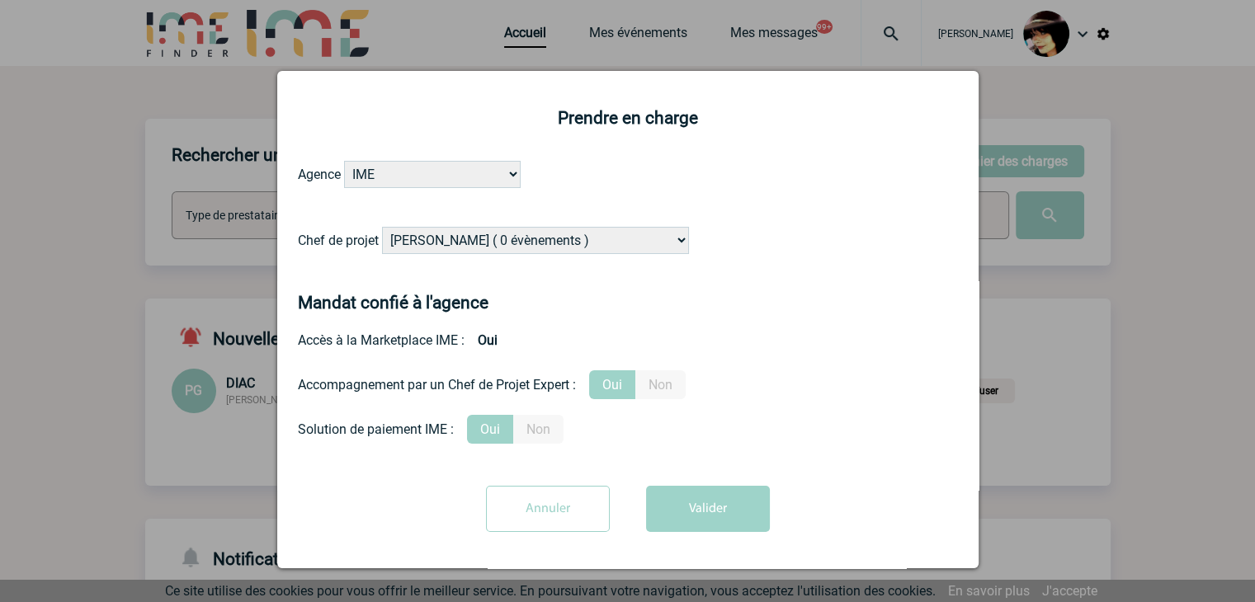
click at [472, 241] on select "Alizée VERLAGUET ( 0 évènements ) Anne-Françoise BONHOMME ( 193 évènements ) An…" at bounding box center [535, 240] width 307 height 27
select select "131233"
click at [472, 241] on select "Alizée VERLAGUET ( 0 évènements ) Anne-Françoise BONHOMME ( 193 évènements ) An…" at bounding box center [535, 240] width 307 height 27
click at [672, 506] on button "Valider" at bounding box center [708, 509] width 124 height 46
